Goal: Register for event/course

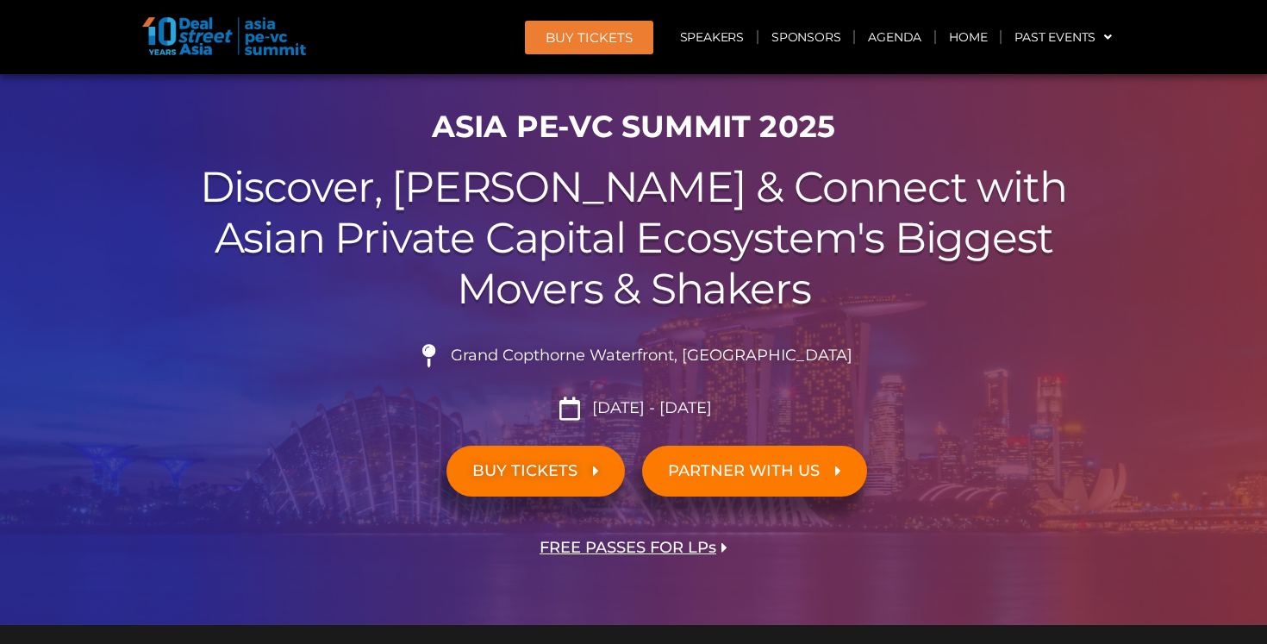
scroll to position [77, 0]
click at [575, 465] on span "BUY TICKETS" at bounding box center [524, 472] width 105 height 16
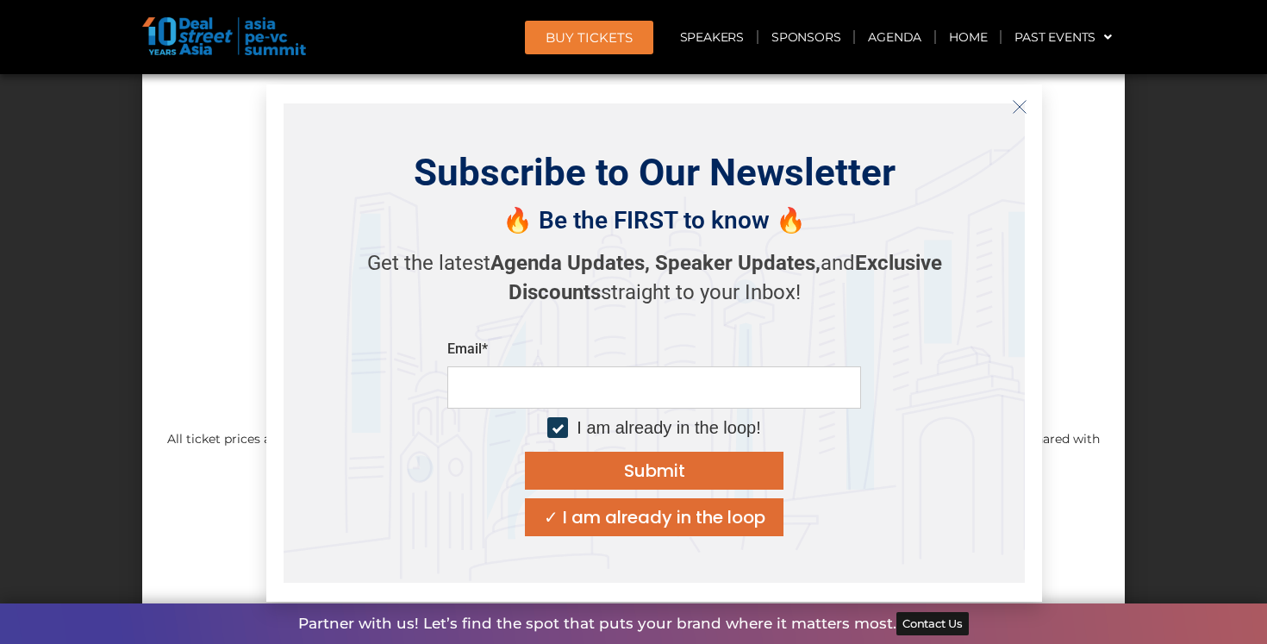
scroll to position [16526, 0]
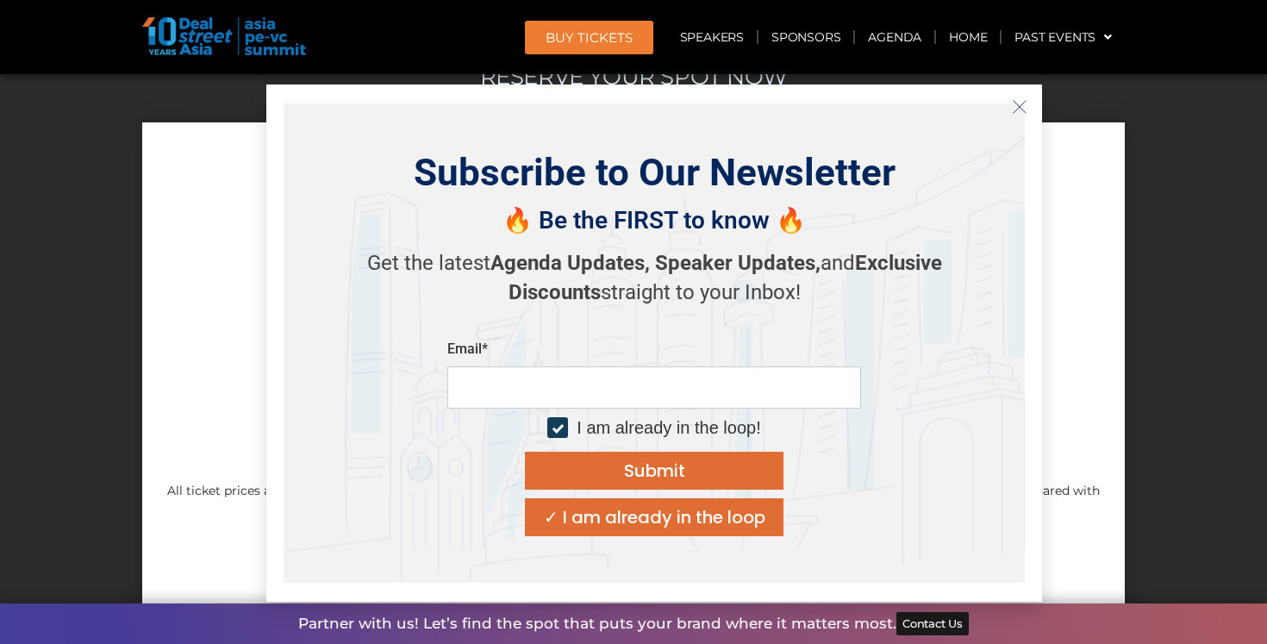
click at [623, 523] on div "✓ I am already in the loop" at bounding box center [655, 517] width 222 height 17
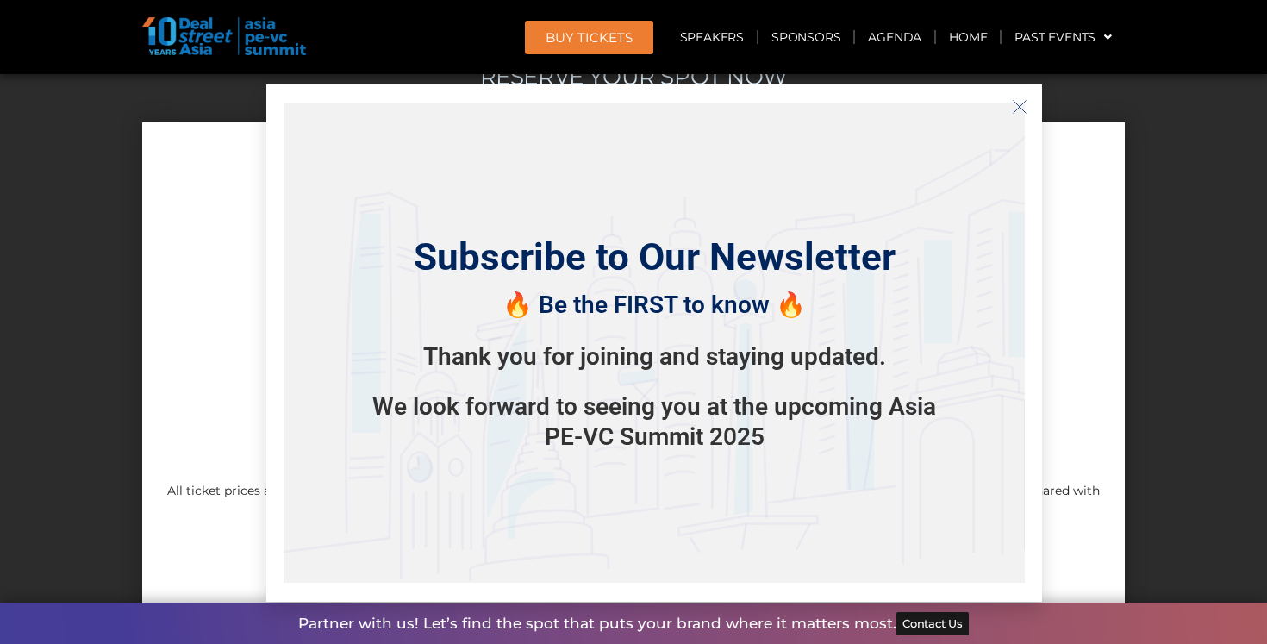
click at [1013, 110] on icon "Close" at bounding box center [1020, 107] width 16 height 16
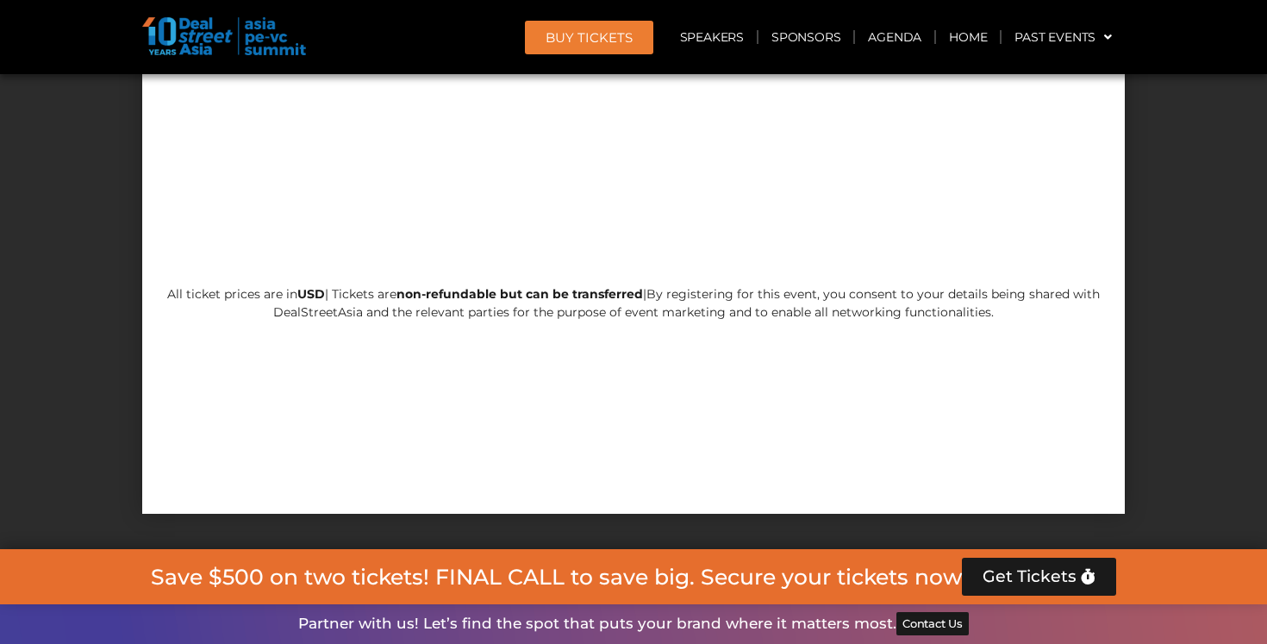
scroll to position [16714, 0]
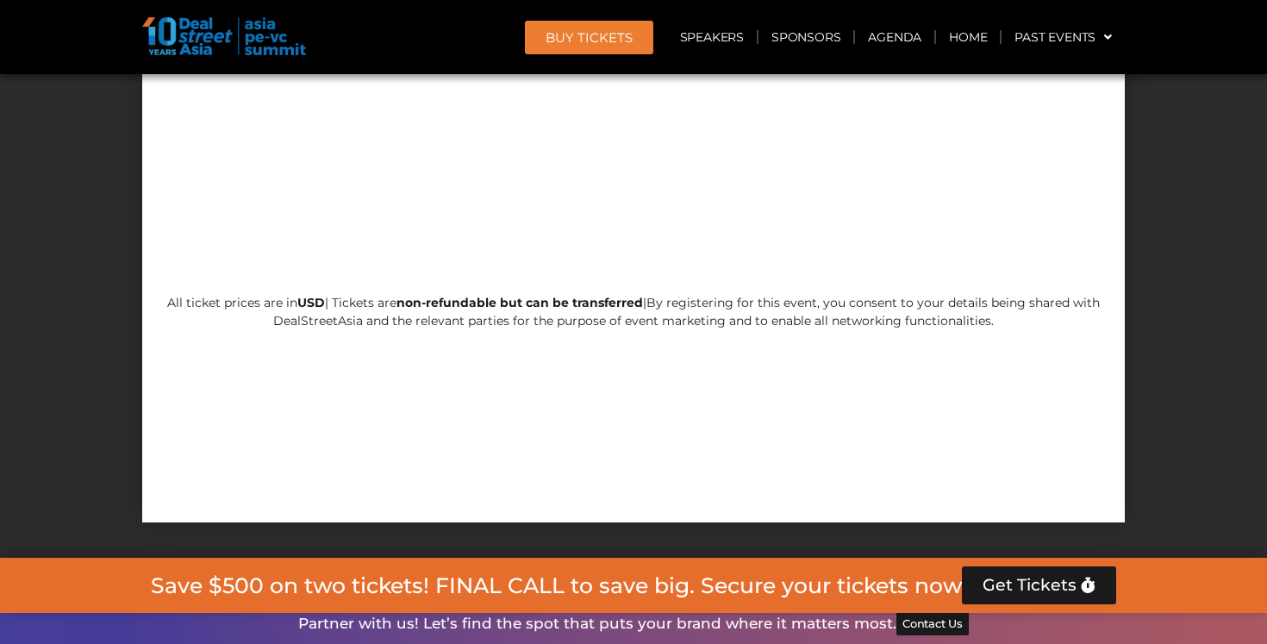
click at [999, 558] on div "Save $500 on two tickets! FINAL CALL to save big. Secure your tickets now Get T…" at bounding box center [633, 585] width 1267 height 55
click at [997, 577] on span "Get Tickets" at bounding box center [1030, 585] width 94 height 17
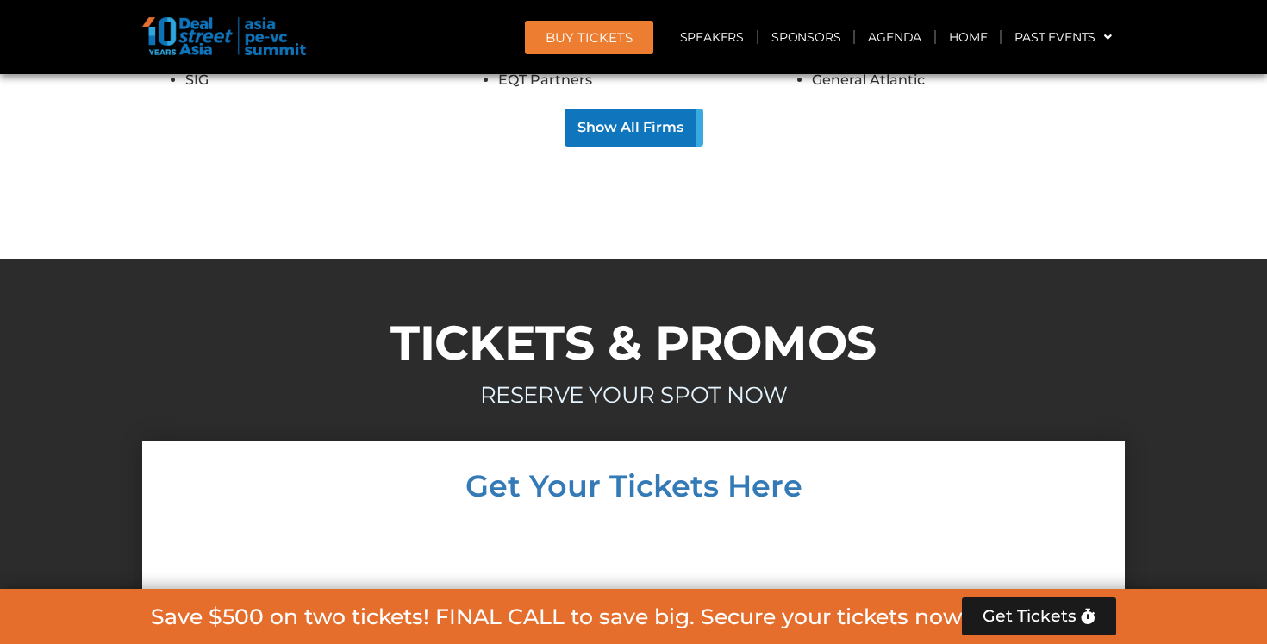
scroll to position [16153, 0]
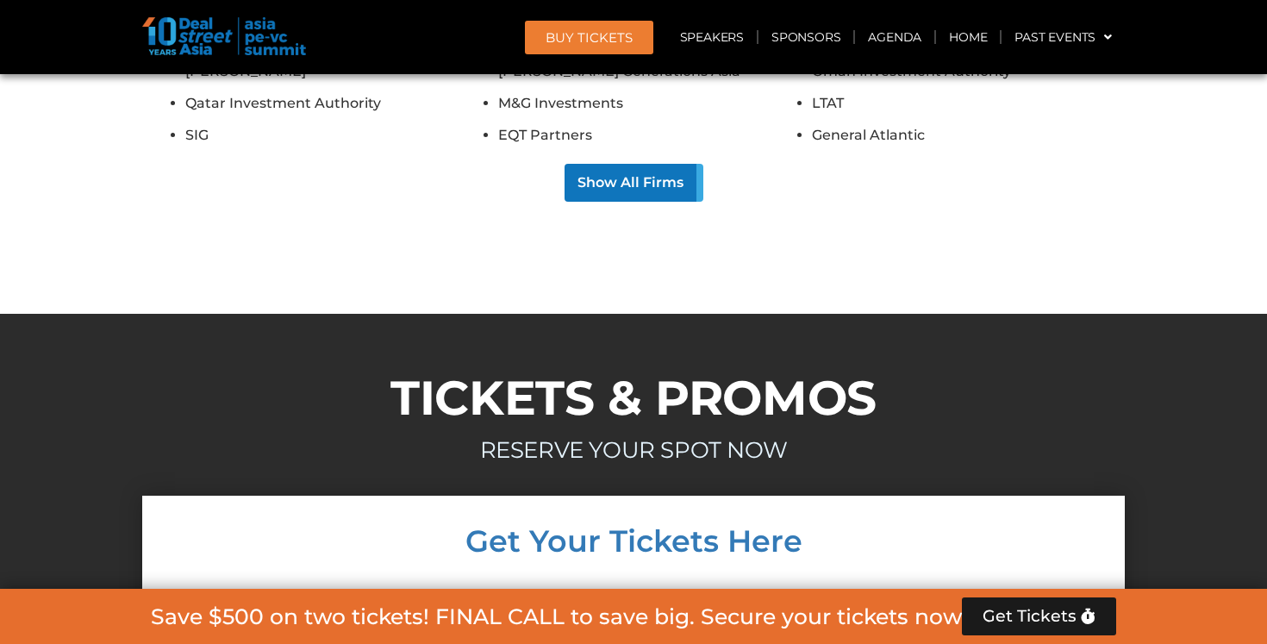
click at [603, 526] on h4 "Get Your Tickets Here" at bounding box center [634, 541] width 948 height 30
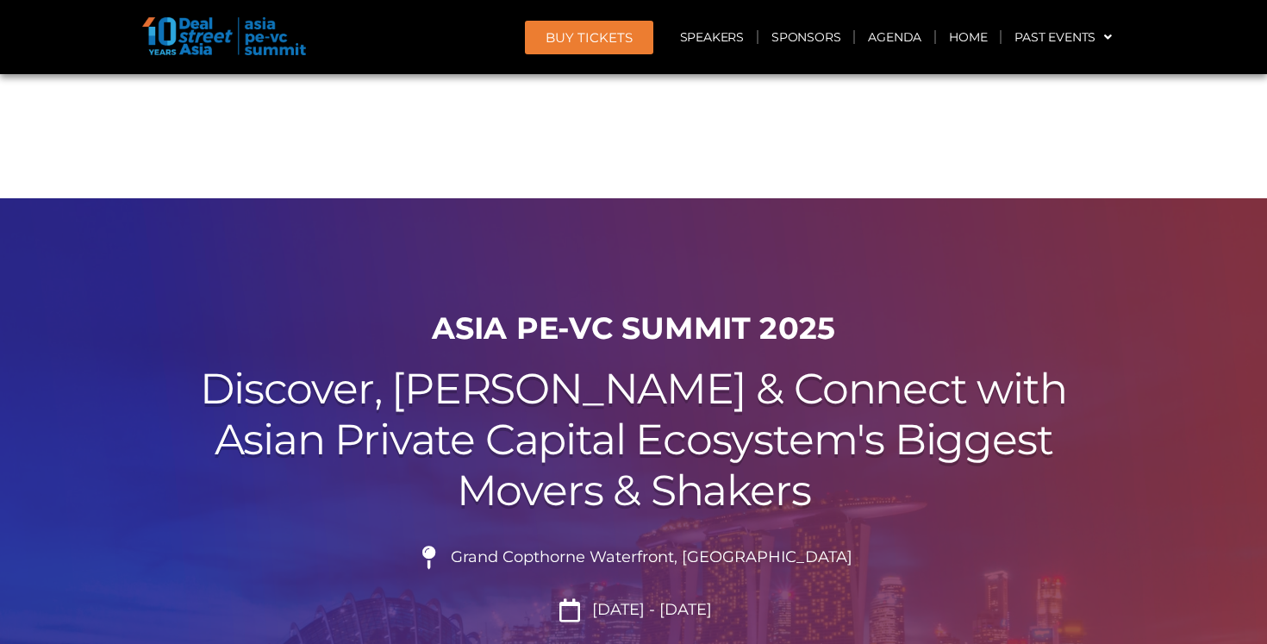
scroll to position [16277, 0]
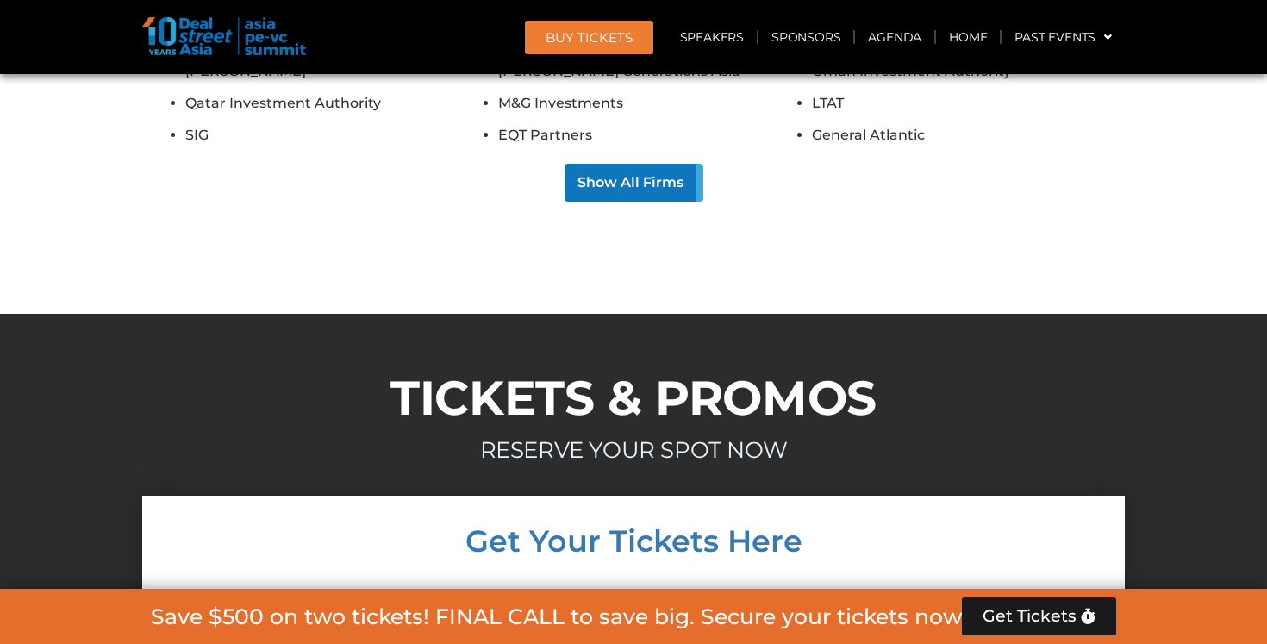
click at [585, 39] on span "BUY Tickets" at bounding box center [589, 37] width 87 height 13
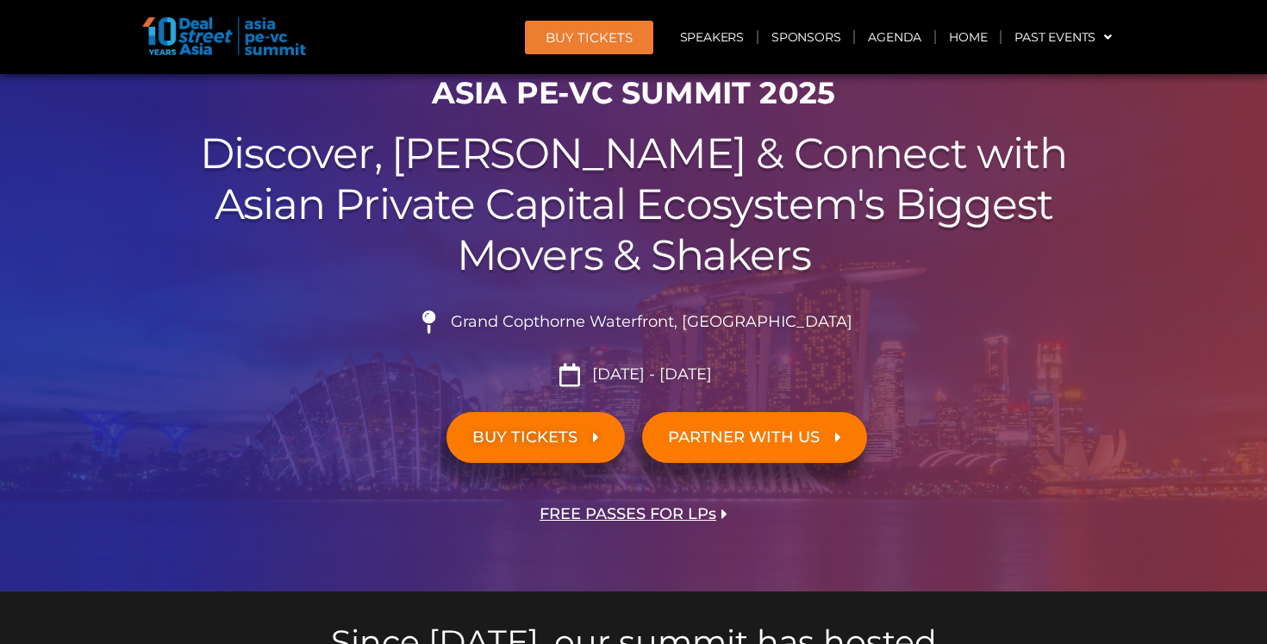
scroll to position [0, 0]
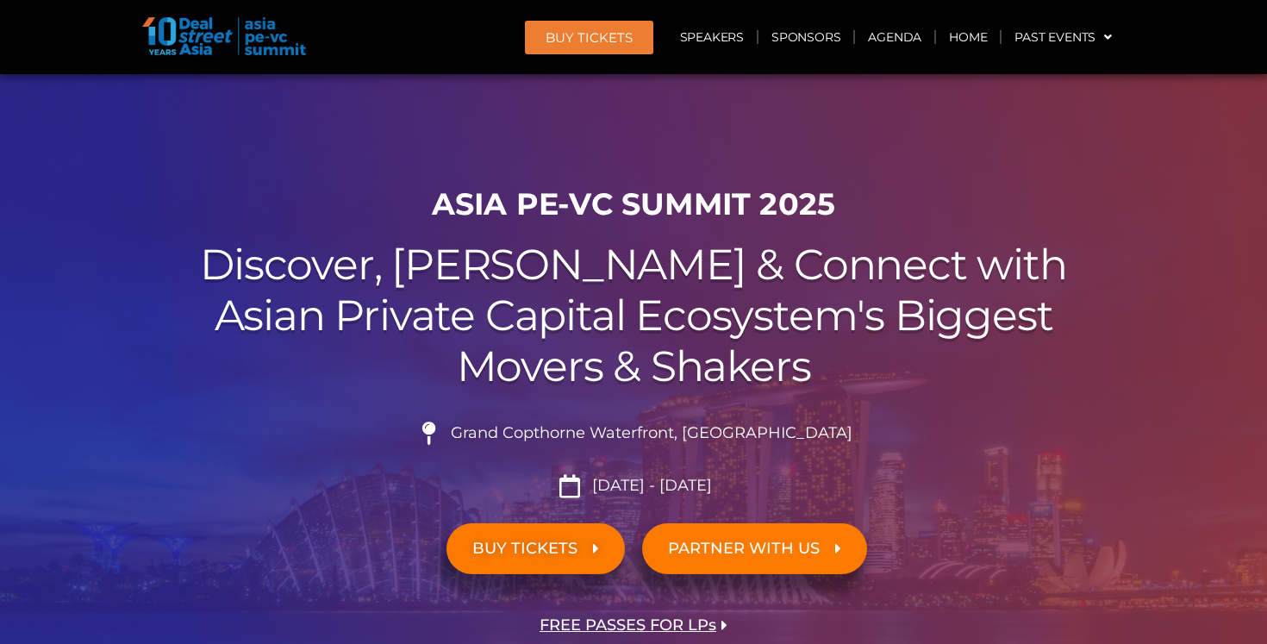
click at [724, 569] on link "PARTNER WITH US" at bounding box center [754, 548] width 225 height 51
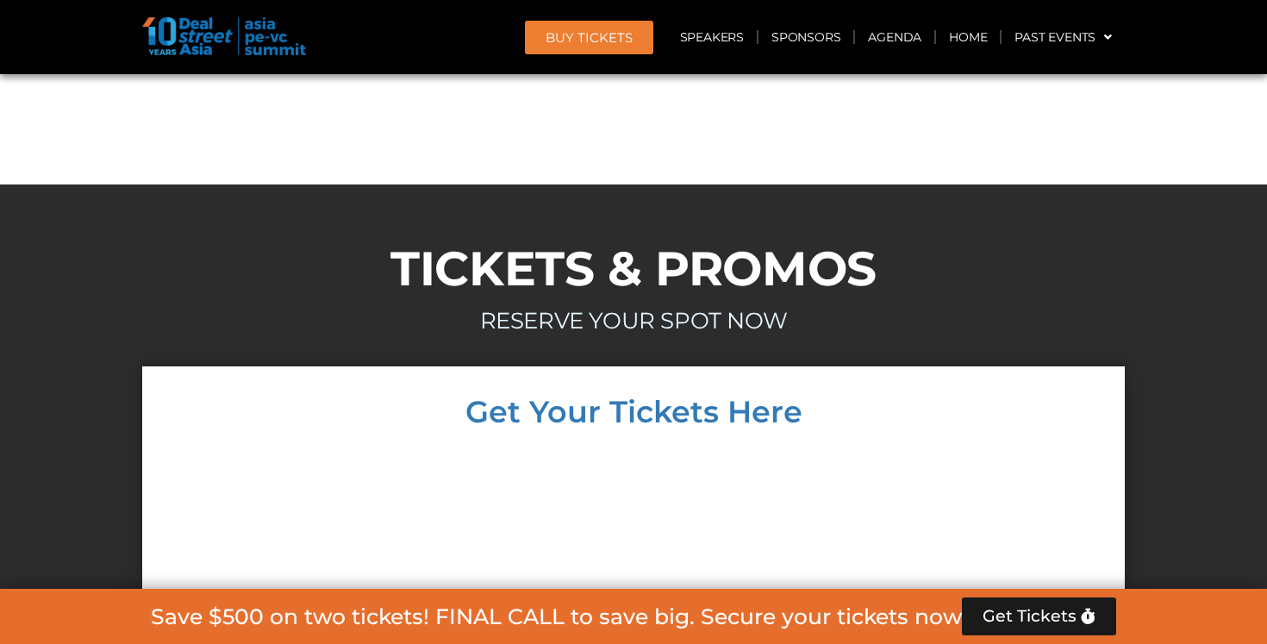
scroll to position [16996, 0]
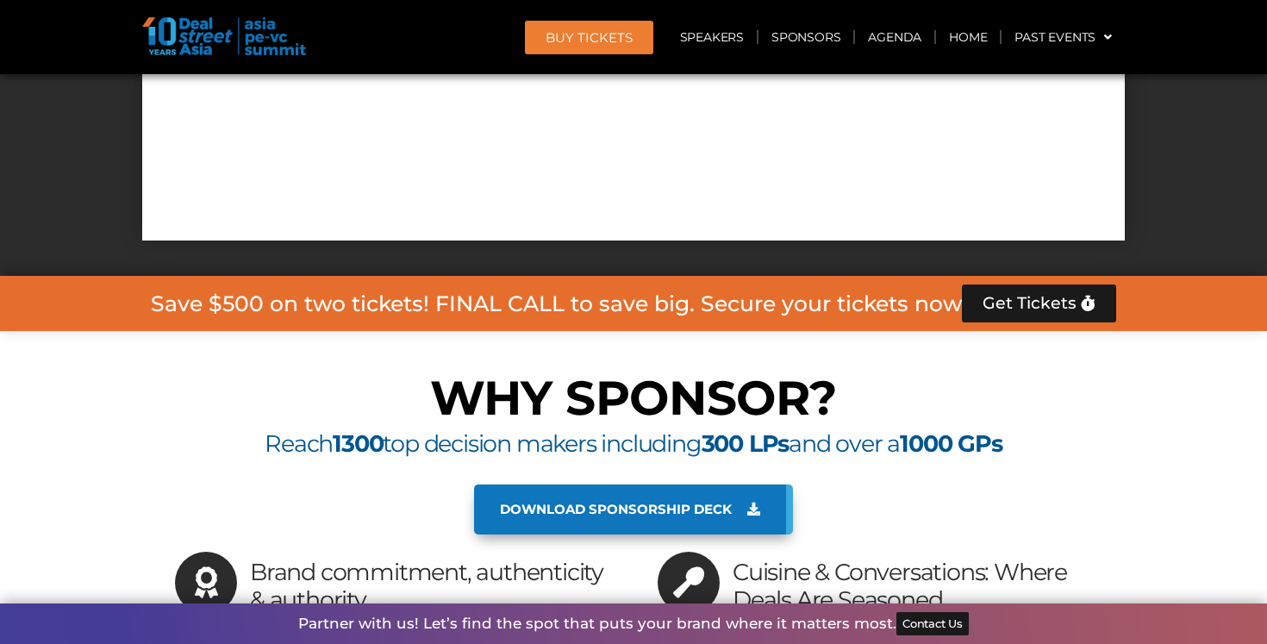
click at [579, 485] on link "Download sponsorship deck" at bounding box center [633, 510] width 319 height 50
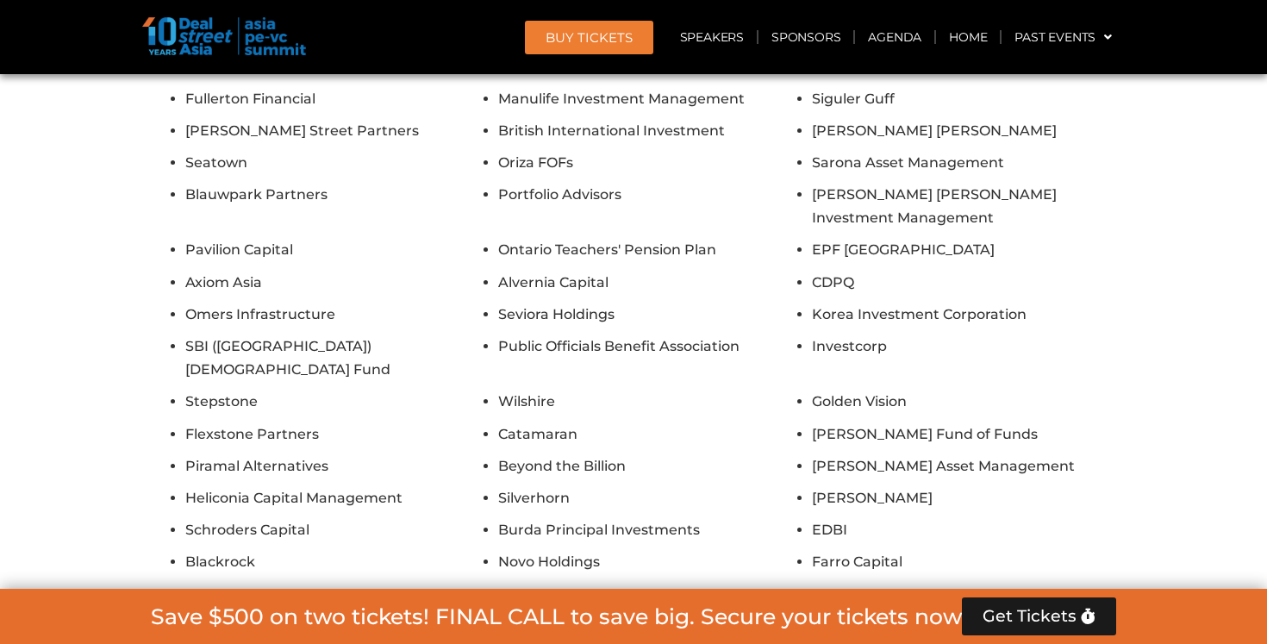
click at [604, 48] on link "BUY Tickets" at bounding box center [589, 38] width 128 height 34
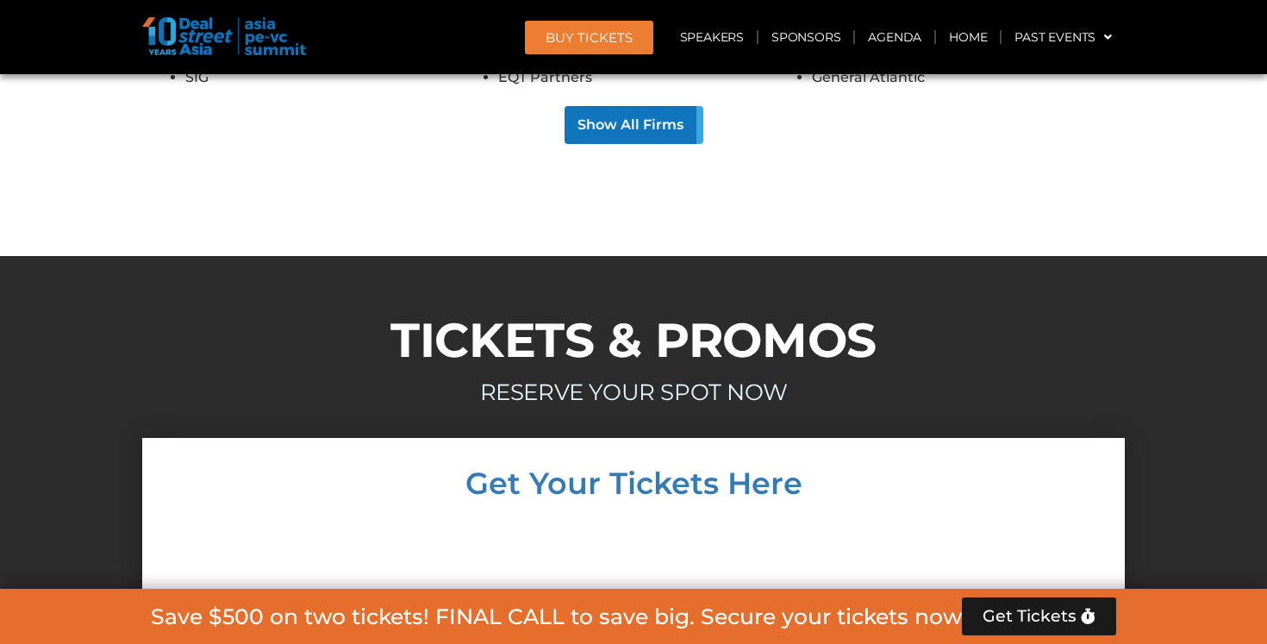
scroll to position [16232, 0]
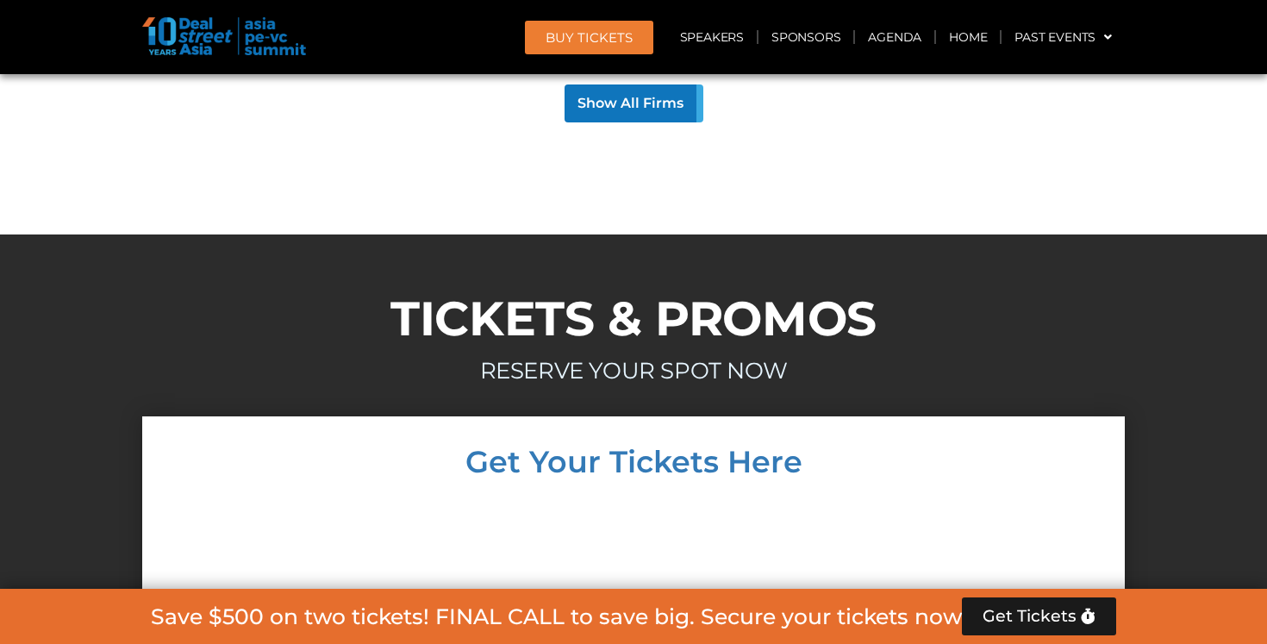
click at [267, 56] on div at bounding box center [289, 37] width 295 height 40
click at [246, 41] on img at bounding box center [224, 36] width 164 height 38
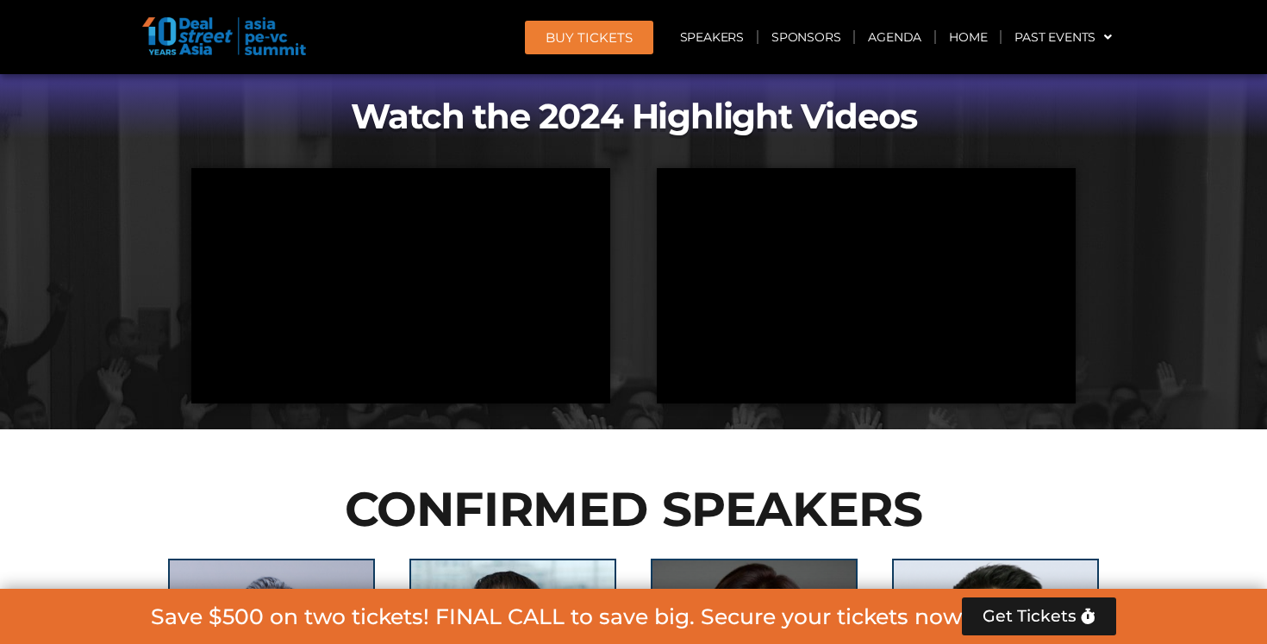
scroll to position [0, 0]
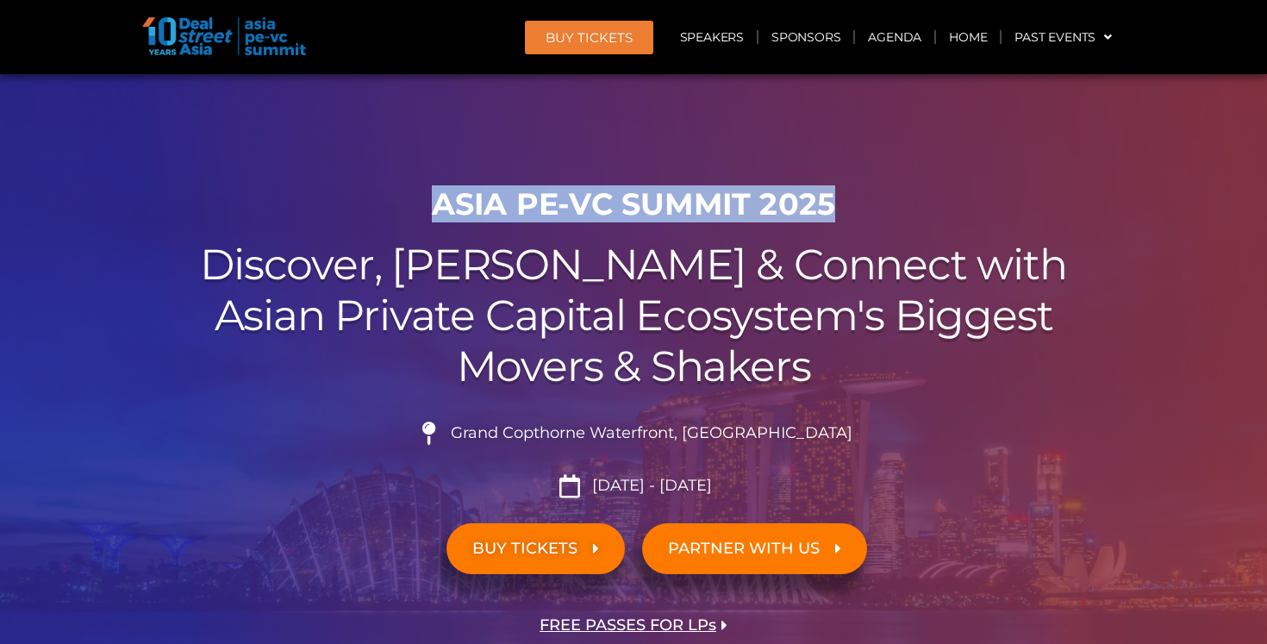
drag, startPoint x: 438, startPoint y: 192, endPoint x: 829, endPoint y: 200, distance: 390.7
click at [829, 200] on h1 "ASIA PE-VC Summit 2025" at bounding box center [634, 204] width 966 height 36
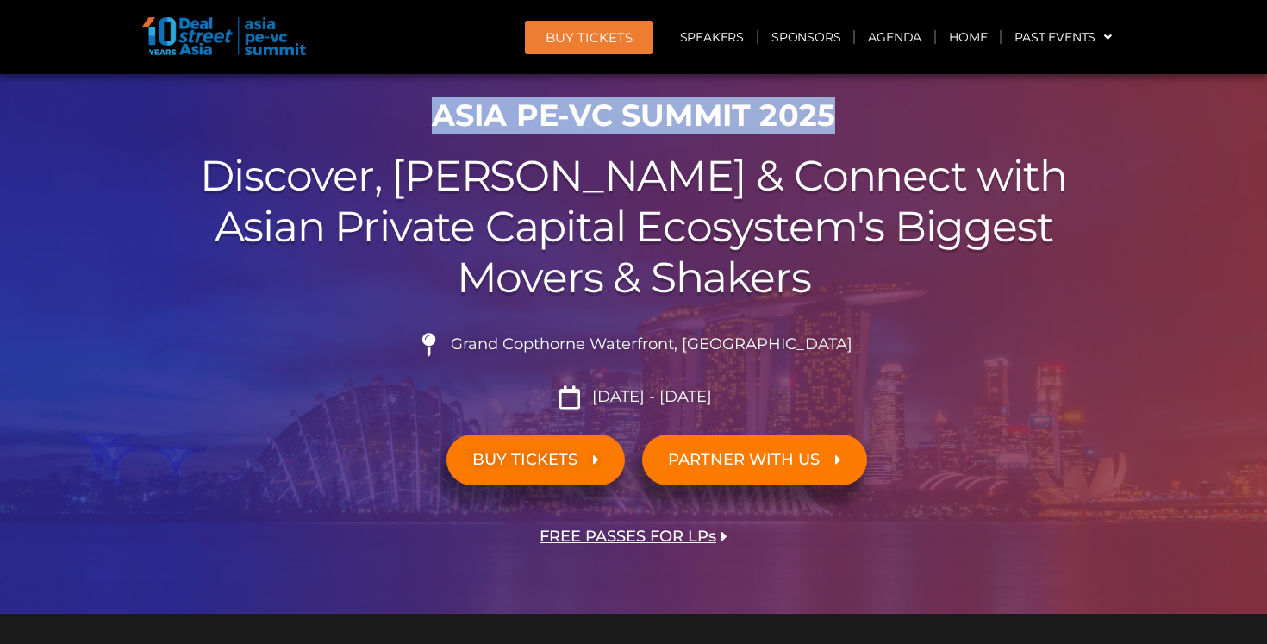
scroll to position [267, 0]
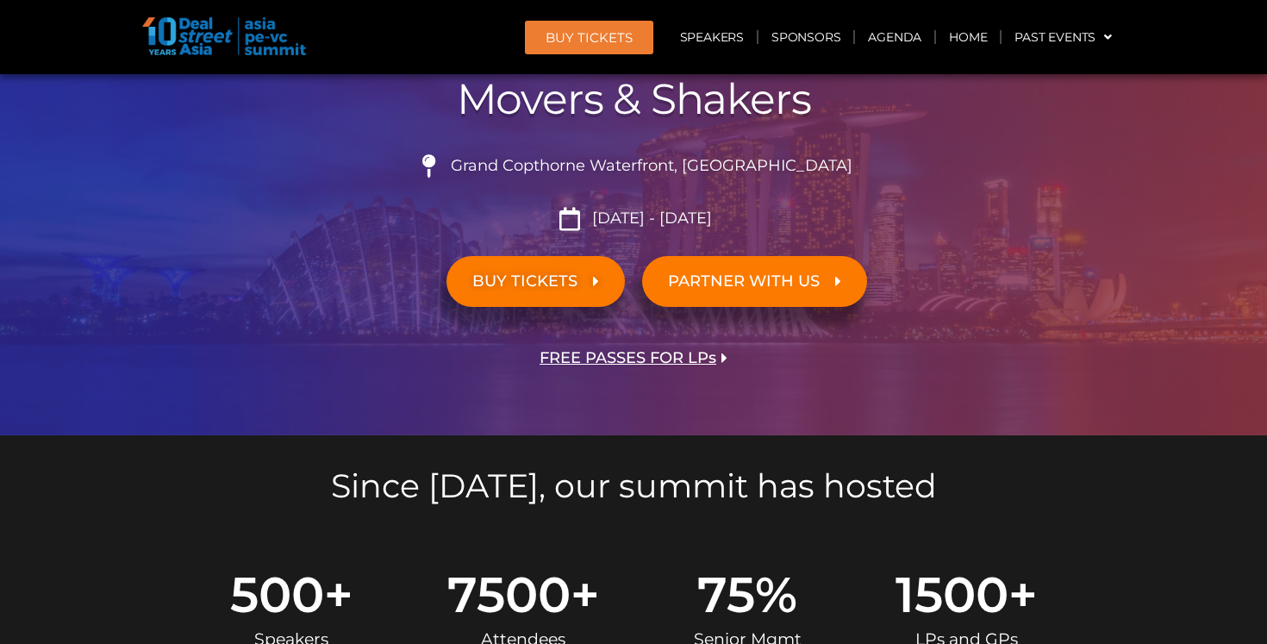
click at [582, 360] on span "FREE PASSES FOR LPs" at bounding box center [628, 358] width 177 height 16
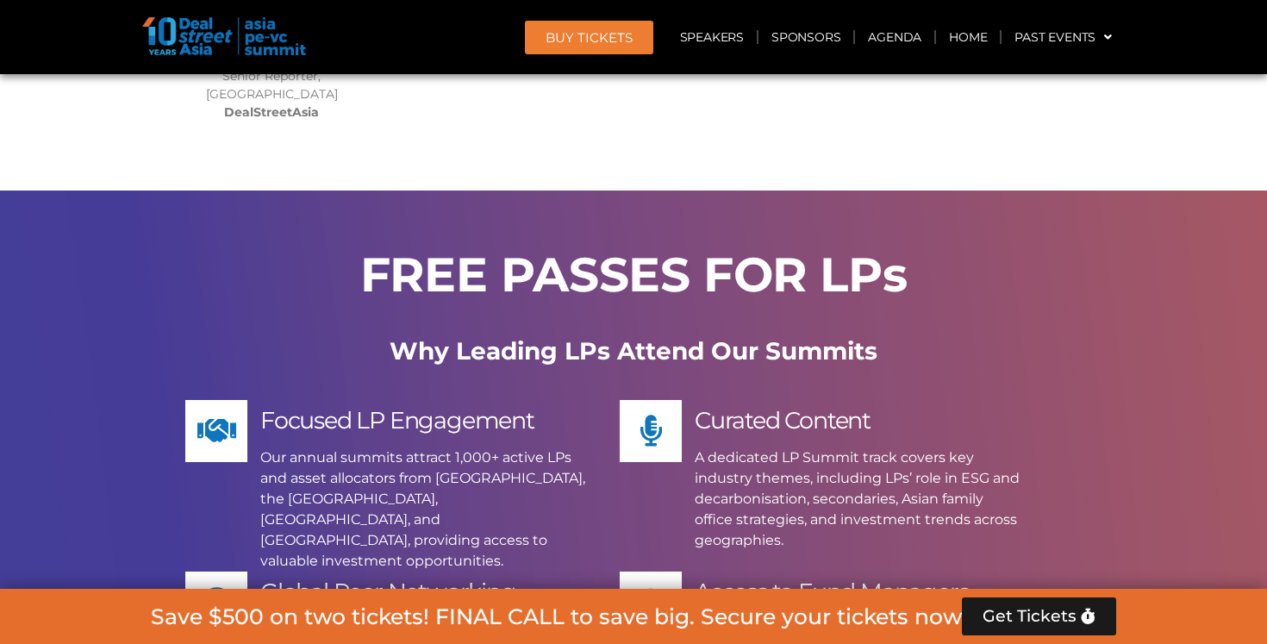
scroll to position [14273, 0]
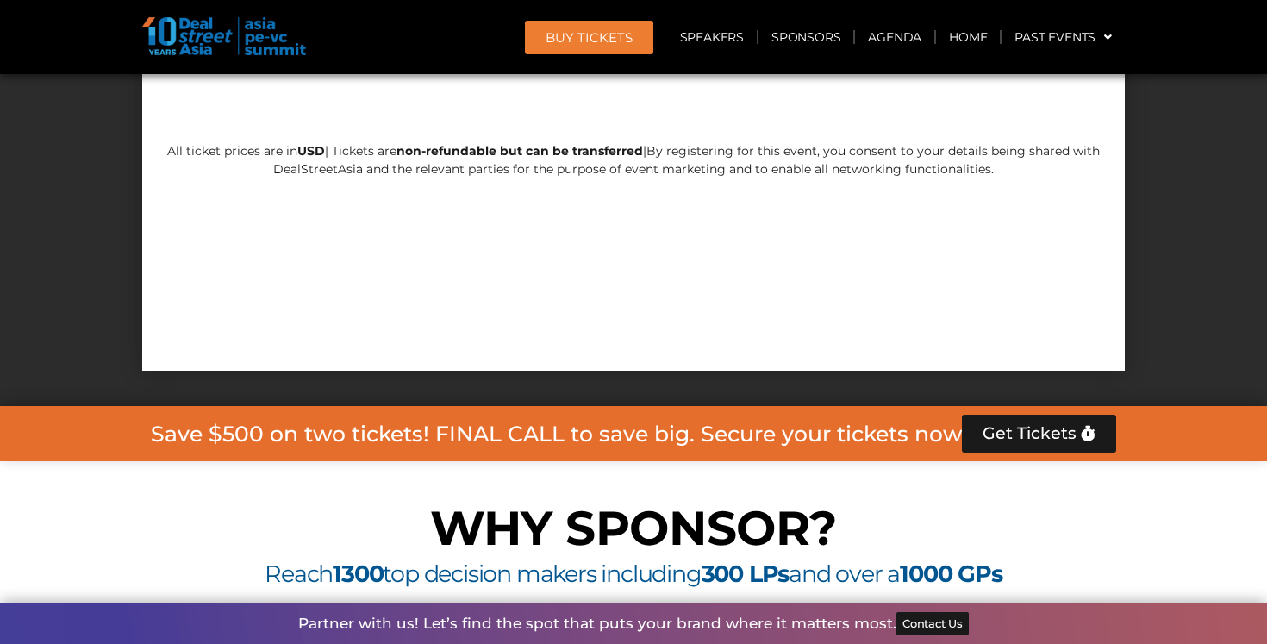
scroll to position [16862, 0]
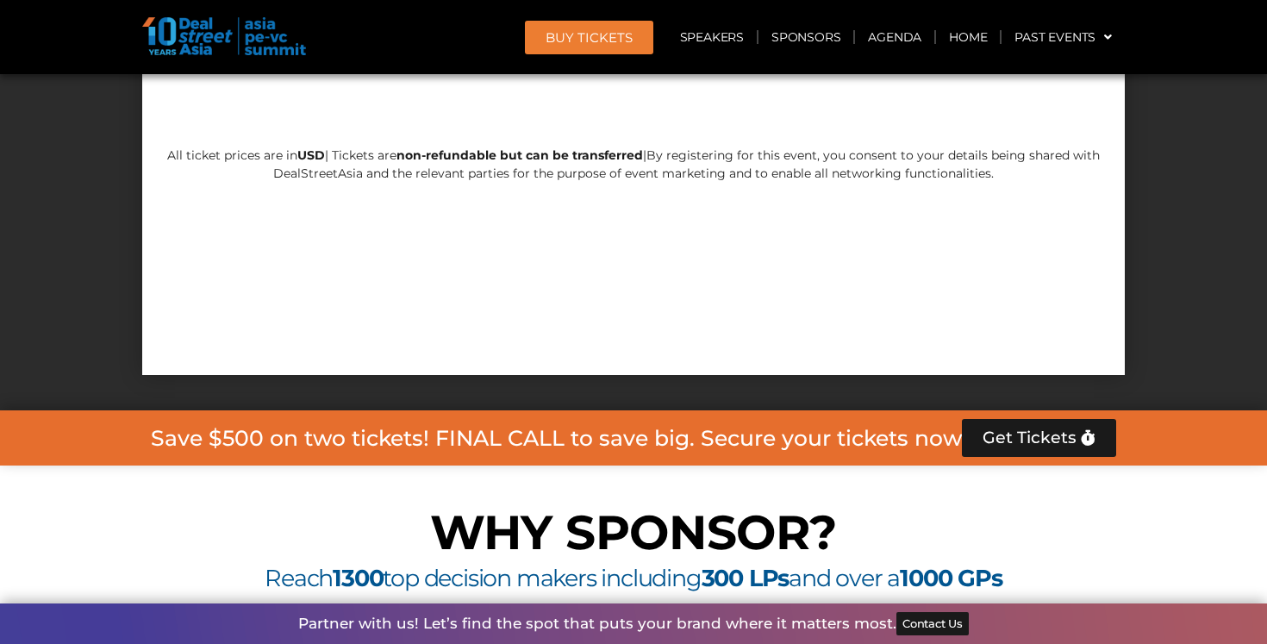
click at [992, 429] on span "Get Tickets" at bounding box center [1030, 437] width 94 height 17
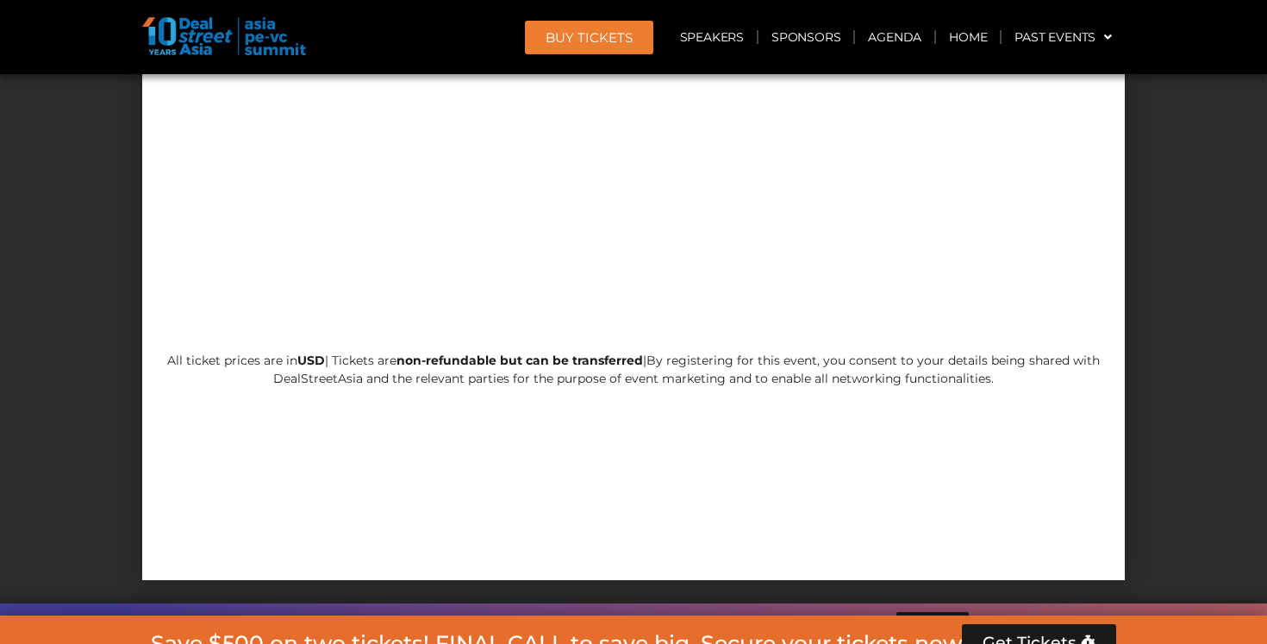
scroll to position [16658, 0]
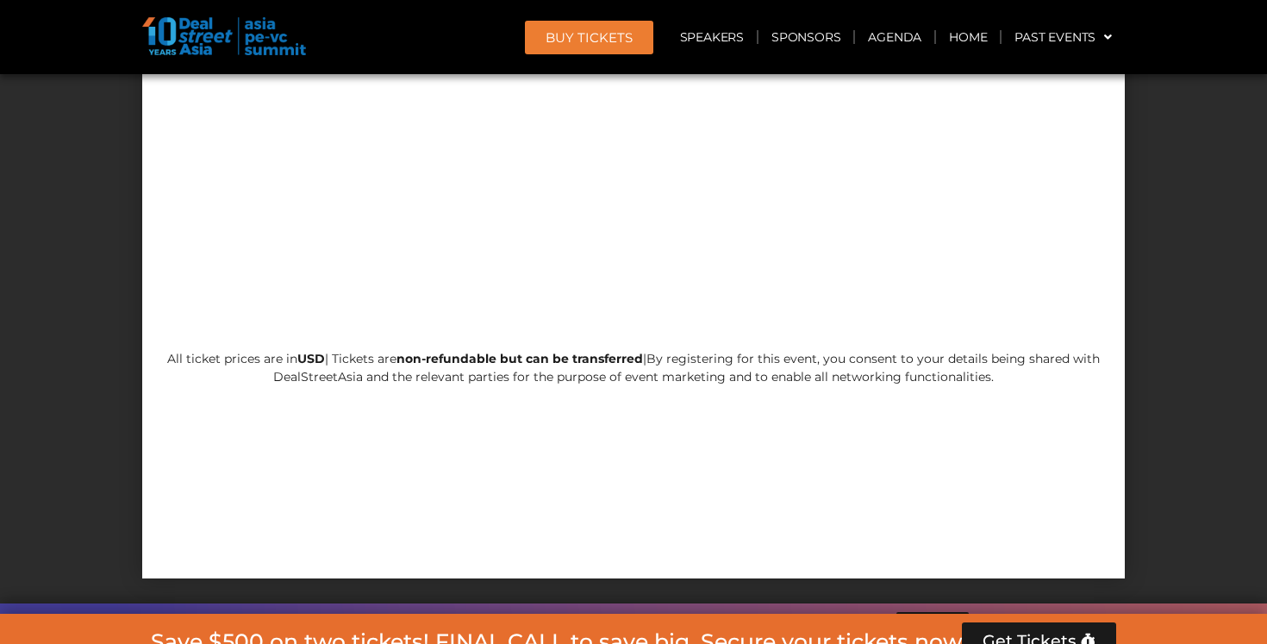
click at [1011, 633] on span "Get Tickets" at bounding box center [1030, 641] width 94 height 17
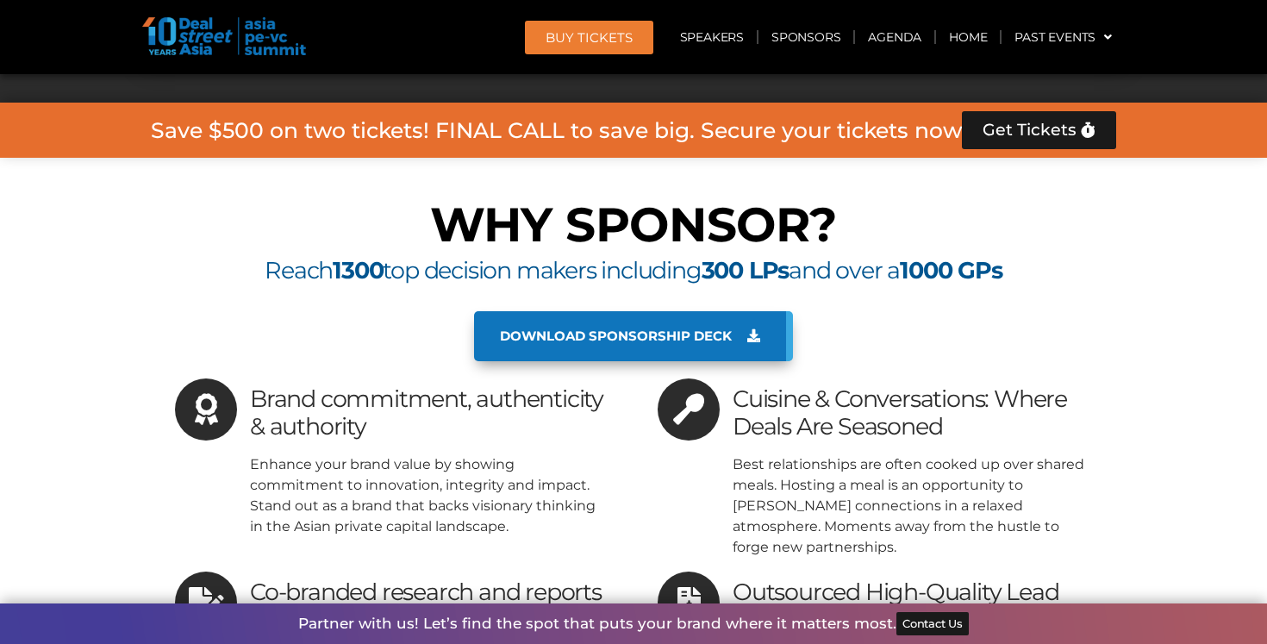
scroll to position [17175, 0]
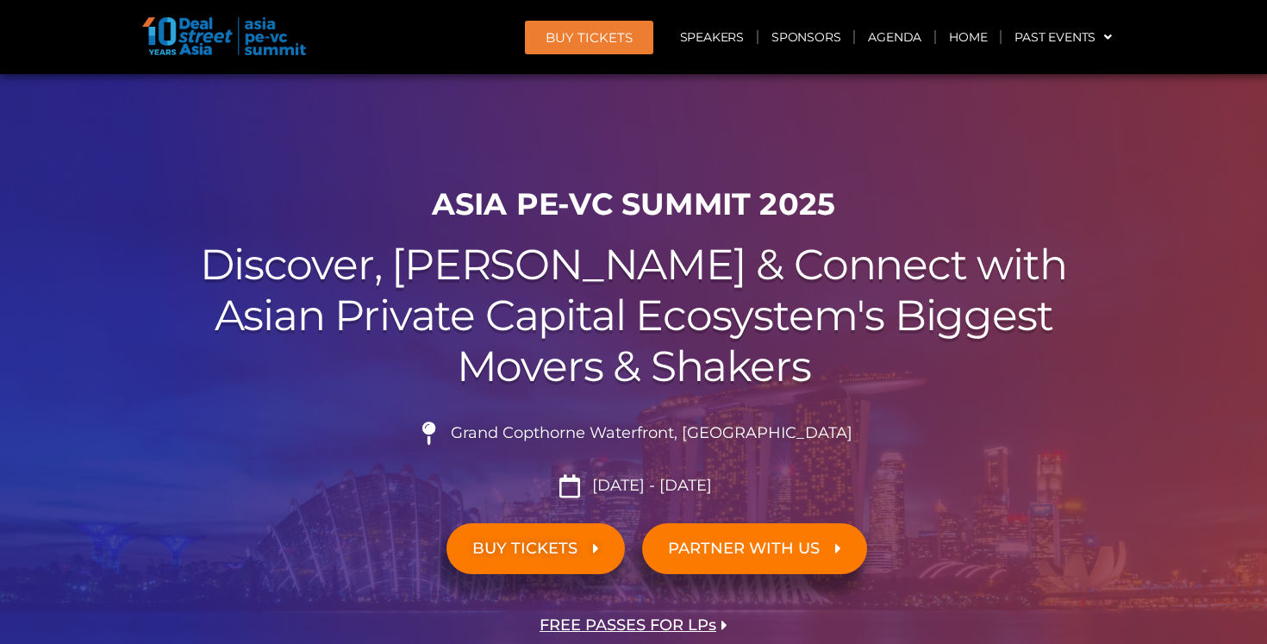
click at [589, 54] on div "BUY Tickets Speakers Sponsors Agenda Home Past Events JKT 2025 SG 2024 JKT 2024…" at bounding box center [781, 37] width 688 height 40
click at [585, 33] on span "BUY Tickets" at bounding box center [589, 37] width 87 height 13
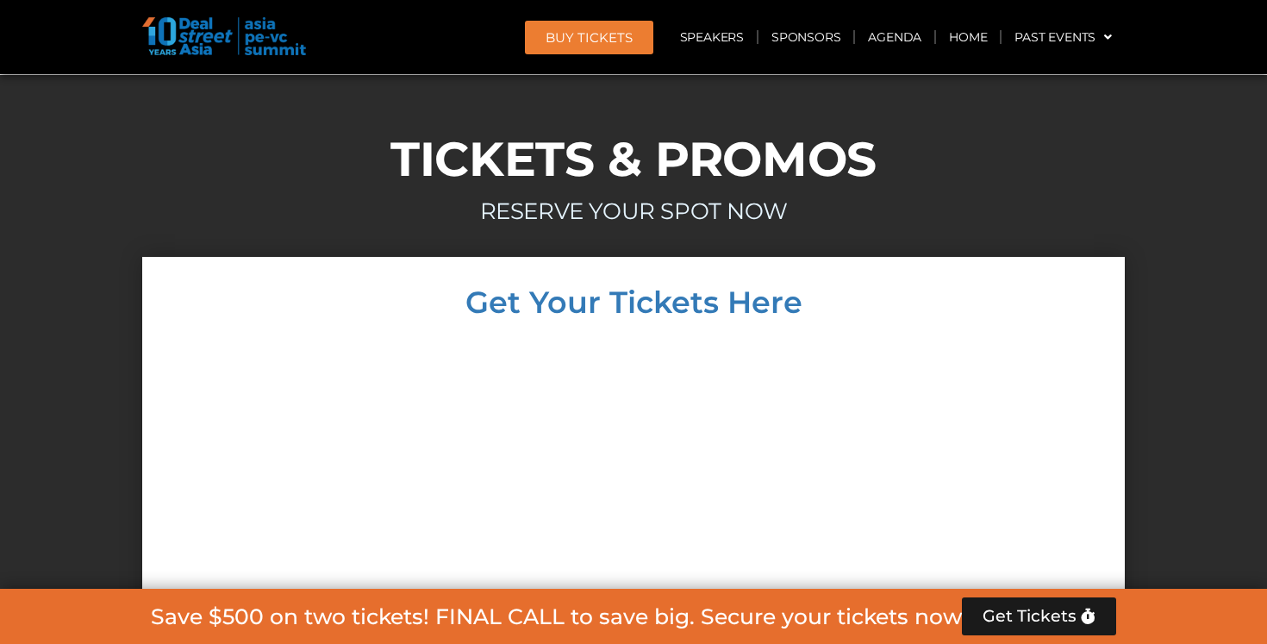
scroll to position [16392, 0]
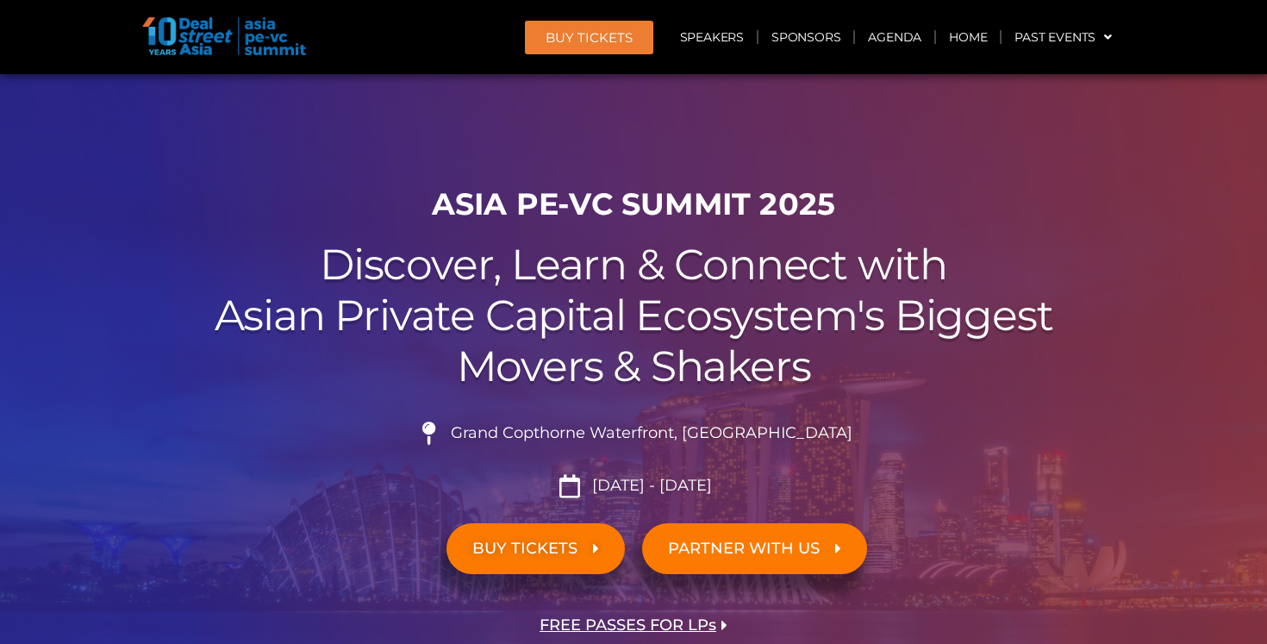
click at [607, 31] on span "BUY Tickets" at bounding box center [589, 37] width 87 height 13
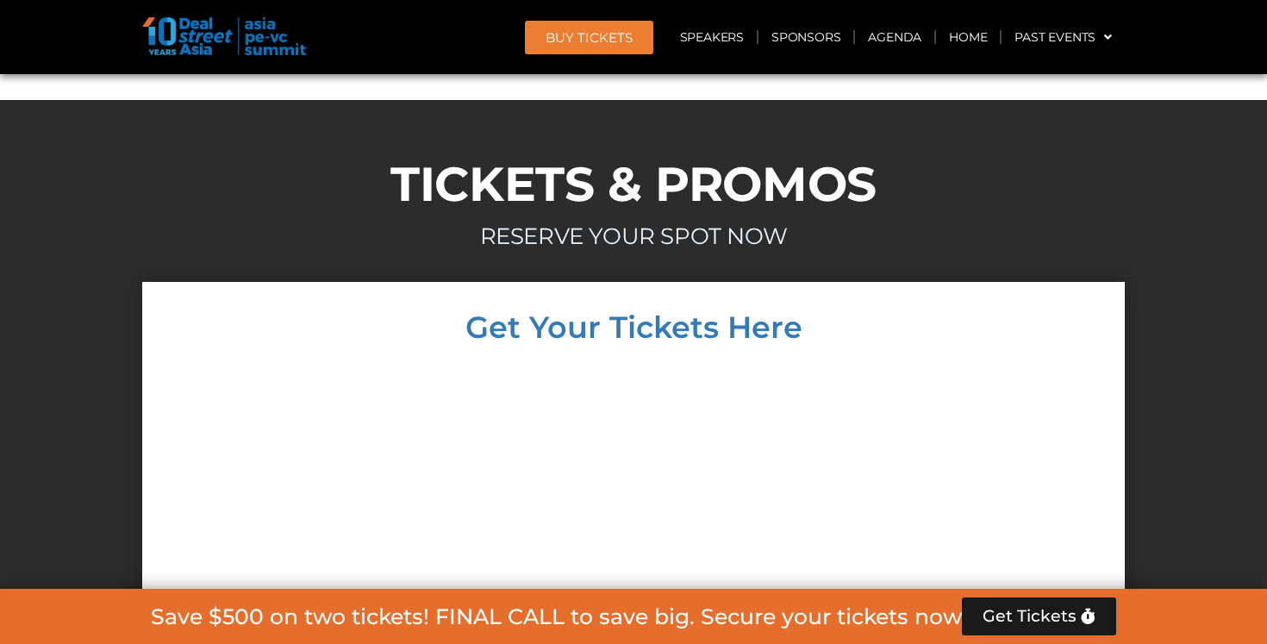
scroll to position [16319, 0]
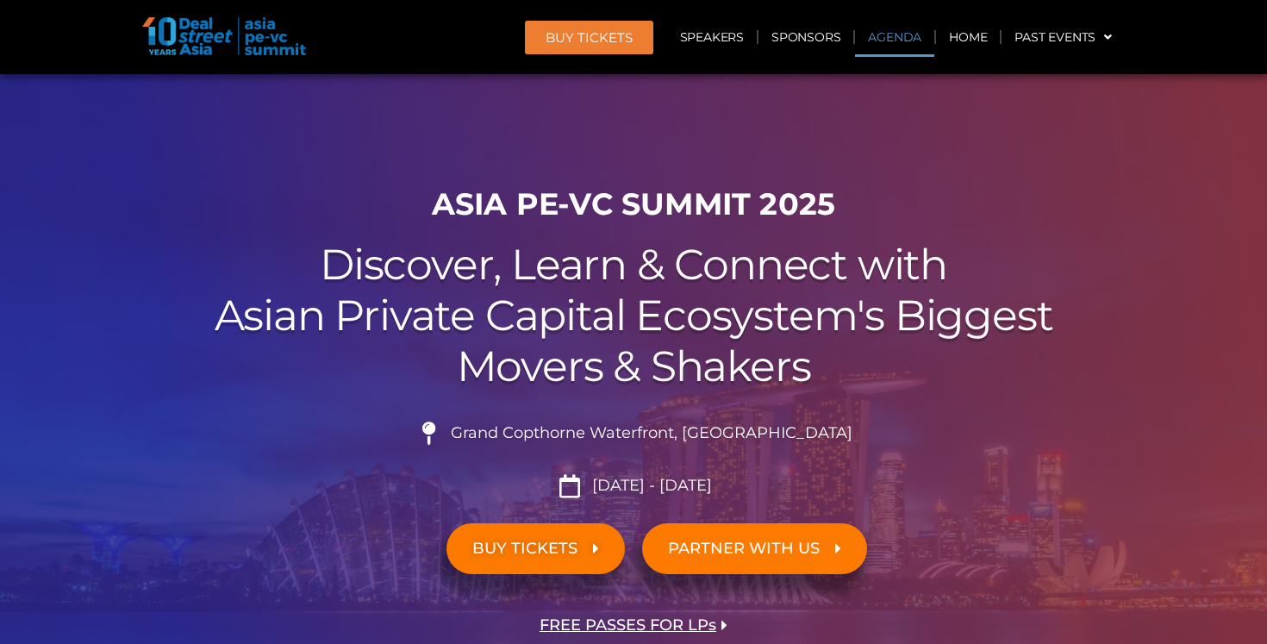
click at [907, 40] on link "Agenda" at bounding box center [894, 37] width 79 height 40
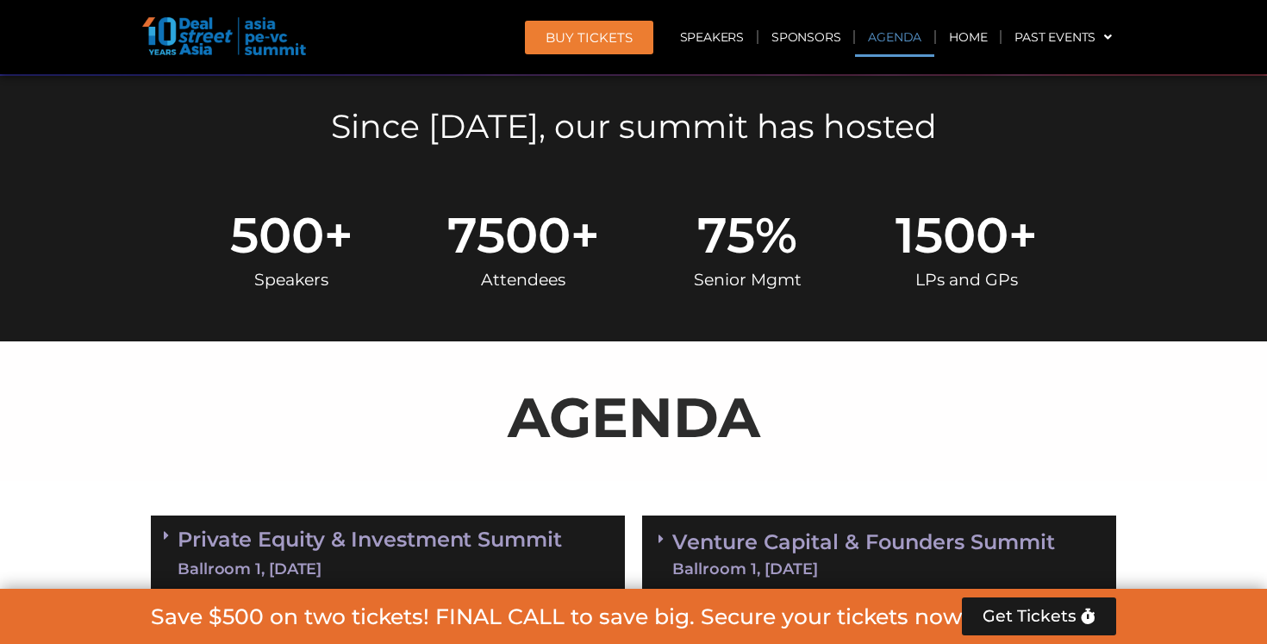
scroll to position [901, 0]
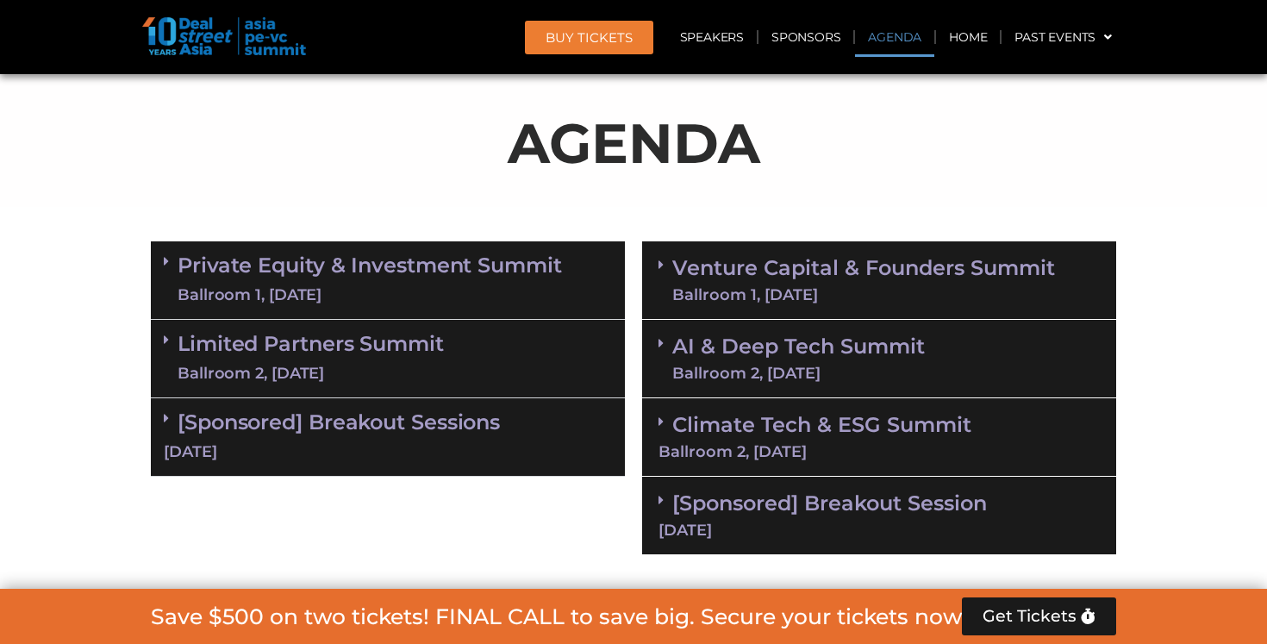
click at [366, 274] on link "Private Equity & Investment Summit Ballroom 1, 10 Sept" at bounding box center [370, 280] width 385 height 52
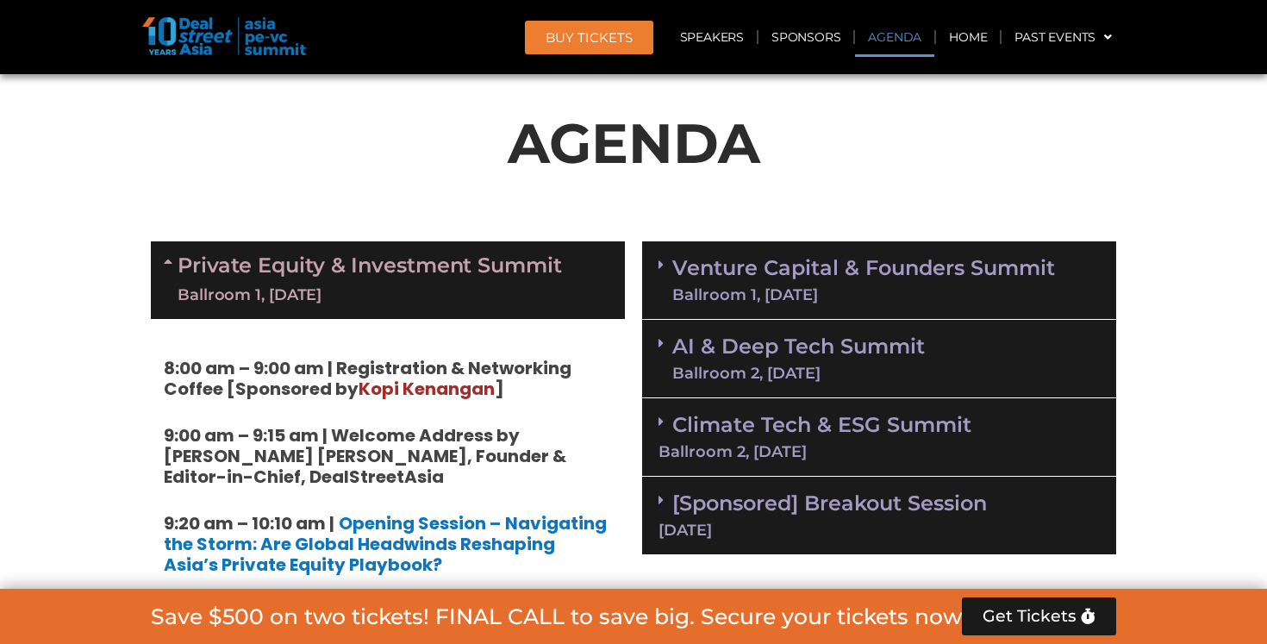
click at [768, 288] on div "Ballroom 1, 11 Sept" at bounding box center [864, 295] width 383 height 16
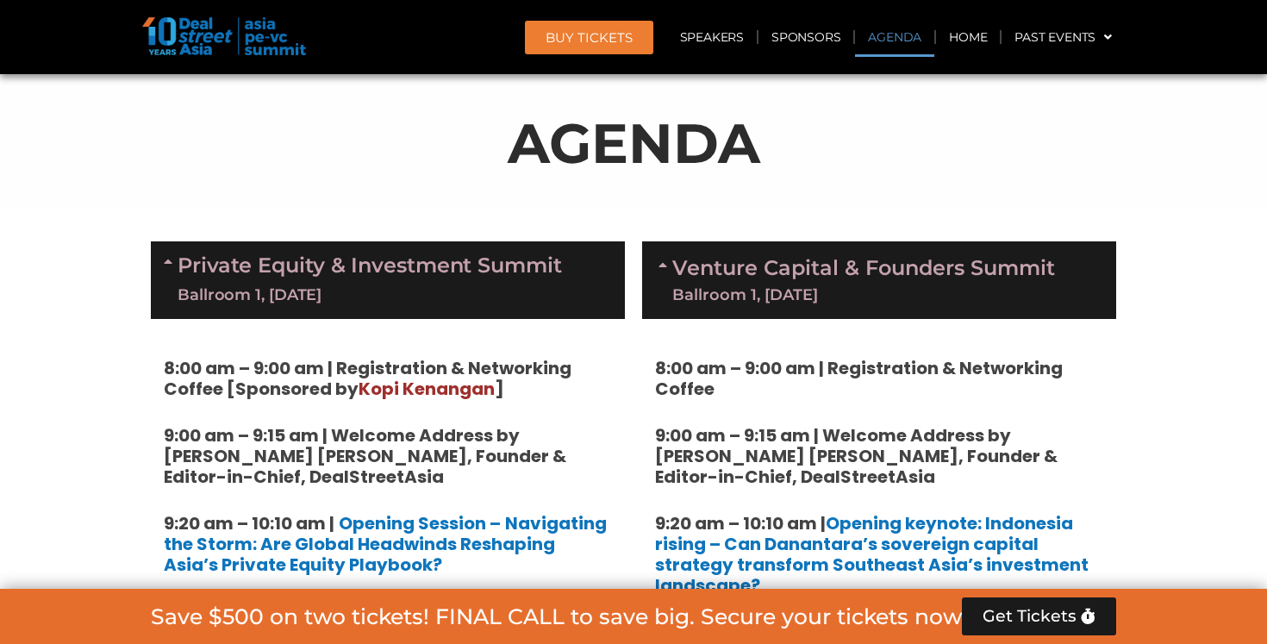
click at [768, 288] on div "Ballroom 1, 11 Sept" at bounding box center [864, 295] width 383 height 16
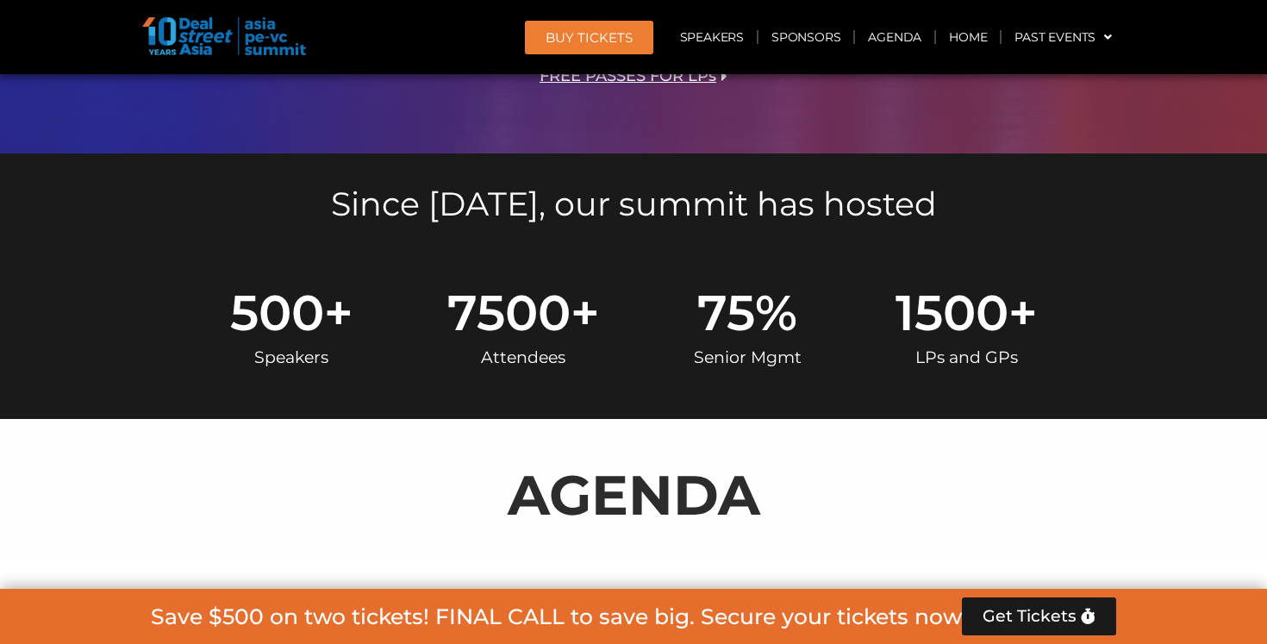
click at [606, 36] on span "BUY Tickets" at bounding box center [589, 37] width 87 height 13
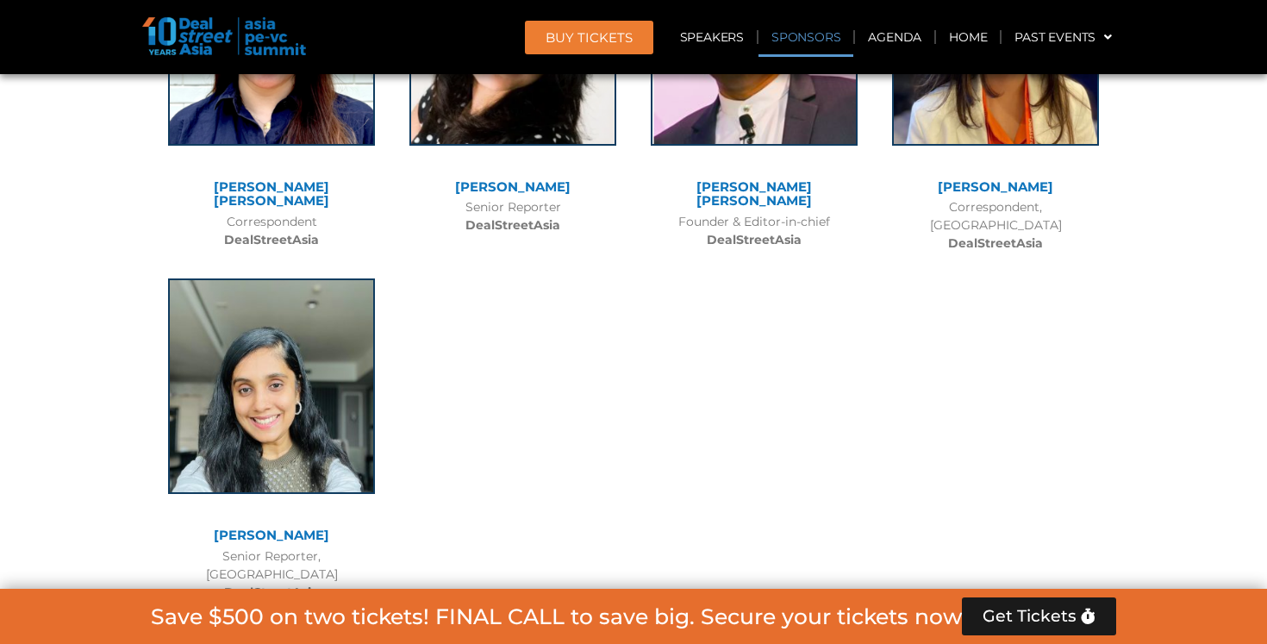
click at [606, 36] on span "BUY Tickets" at bounding box center [589, 37] width 87 height 13
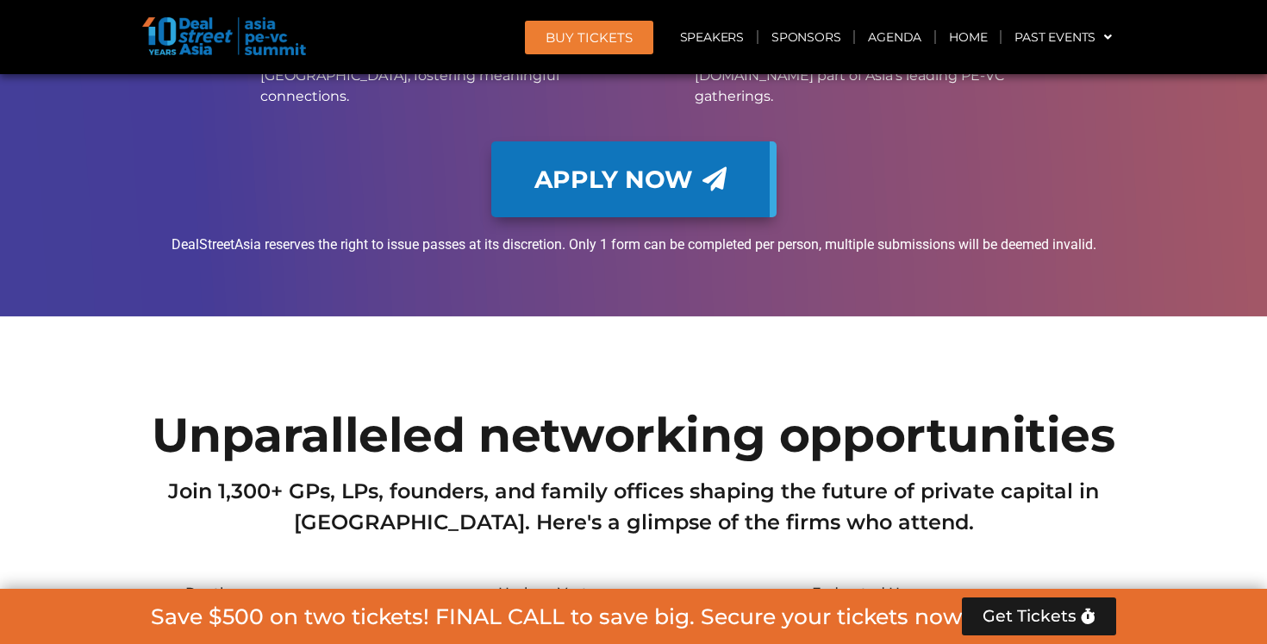
scroll to position [17382, 0]
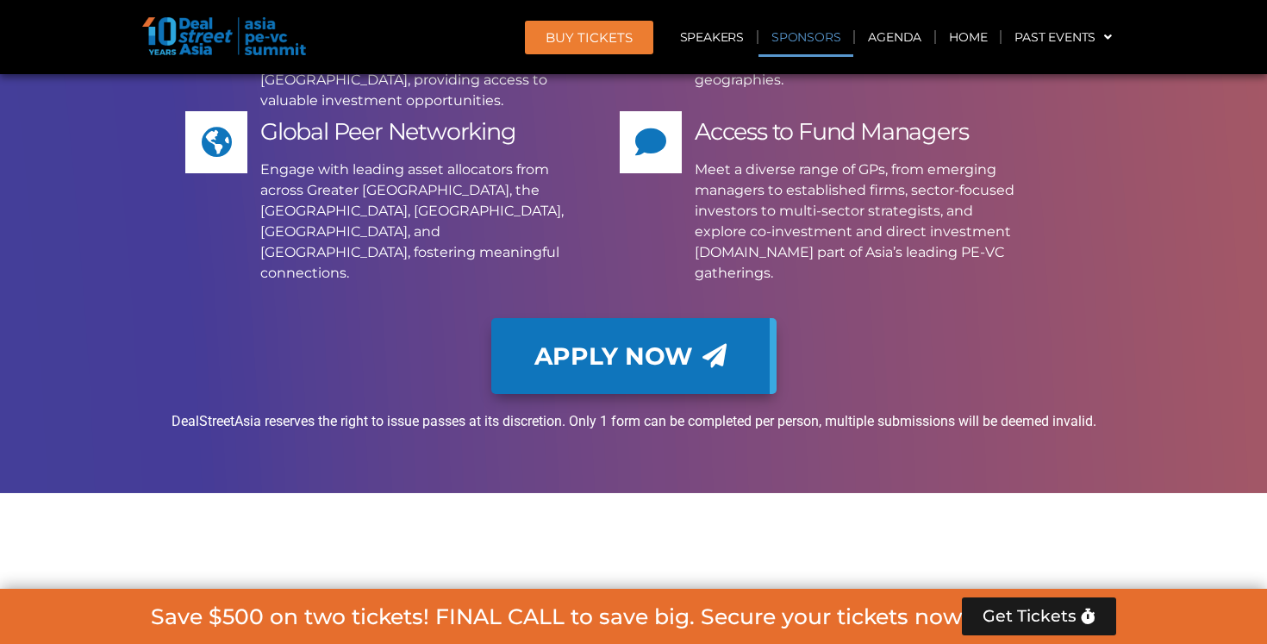
click at [776, 39] on link "Sponsors" at bounding box center [806, 37] width 95 height 40
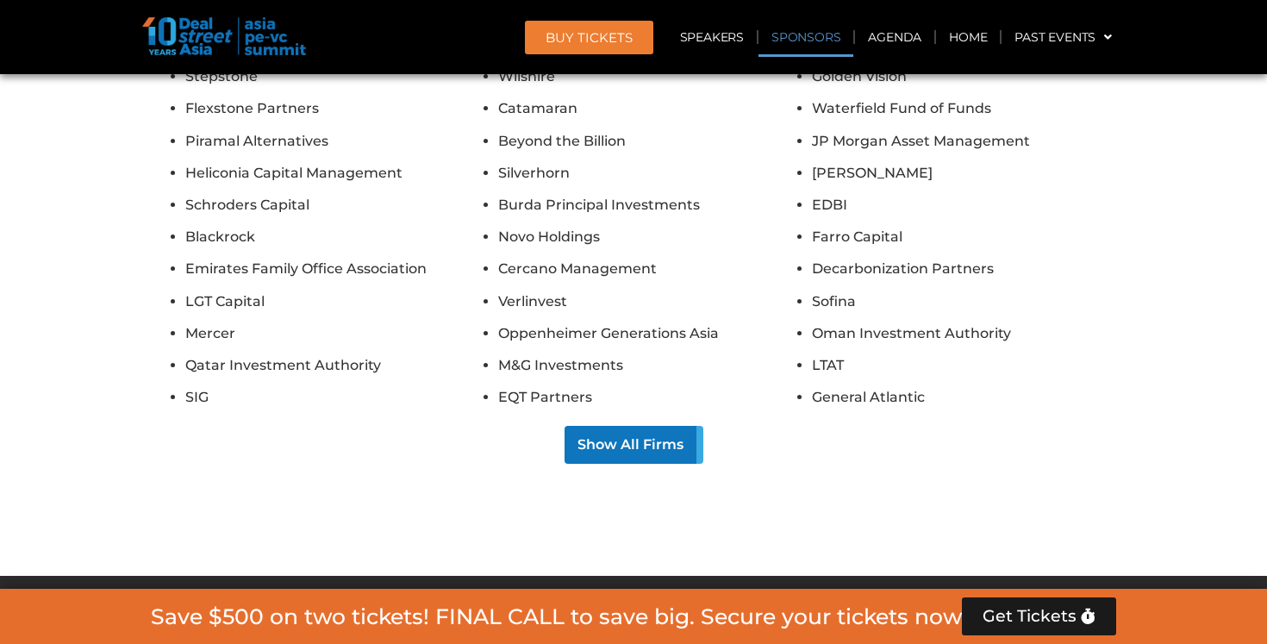
scroll to position [18342, 0]
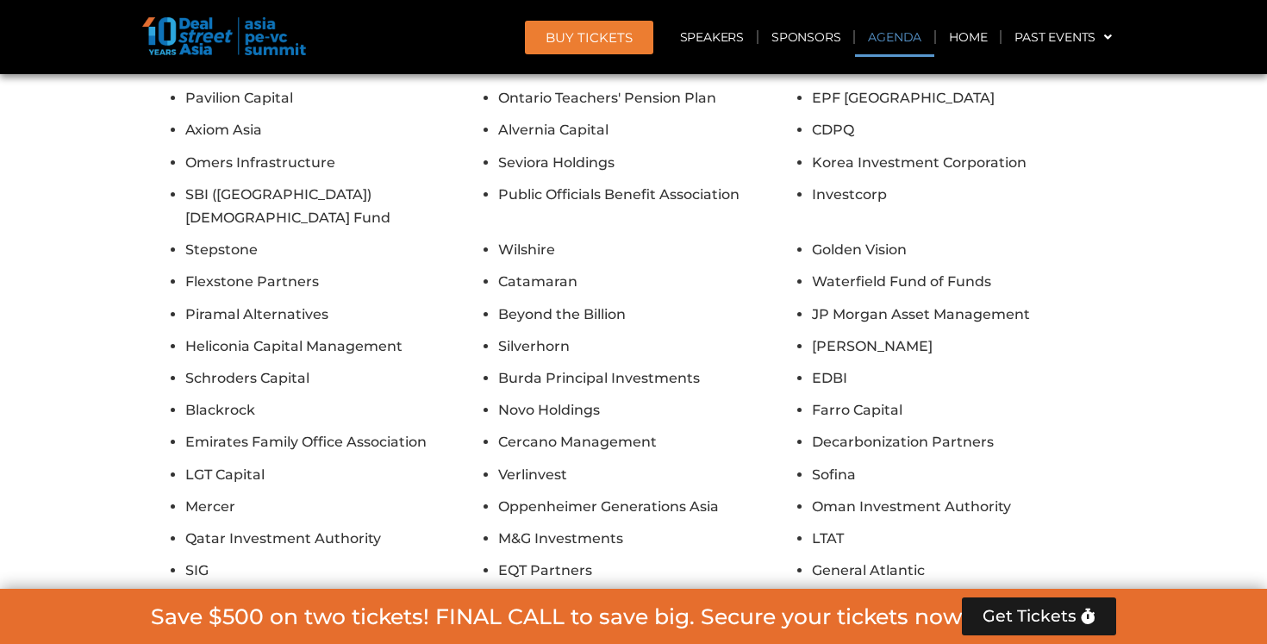
click at [912, 29] on link "Agenda" at bounding box center [894, 37] width 79 height 40
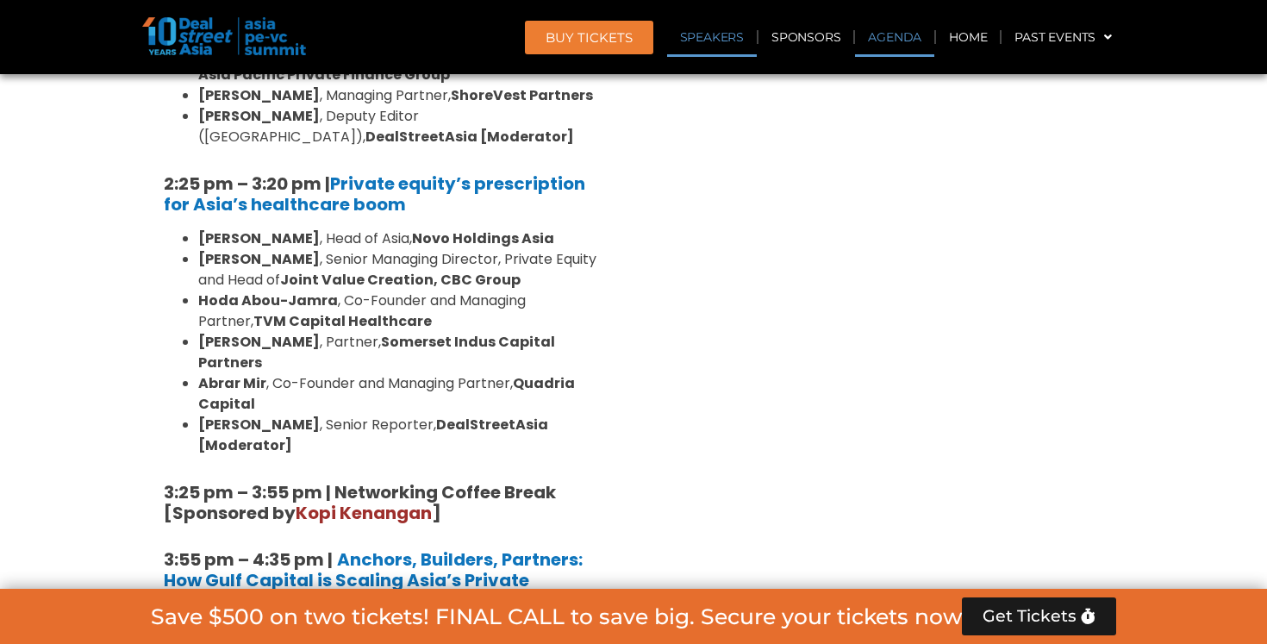
scroll to position [901, 0]
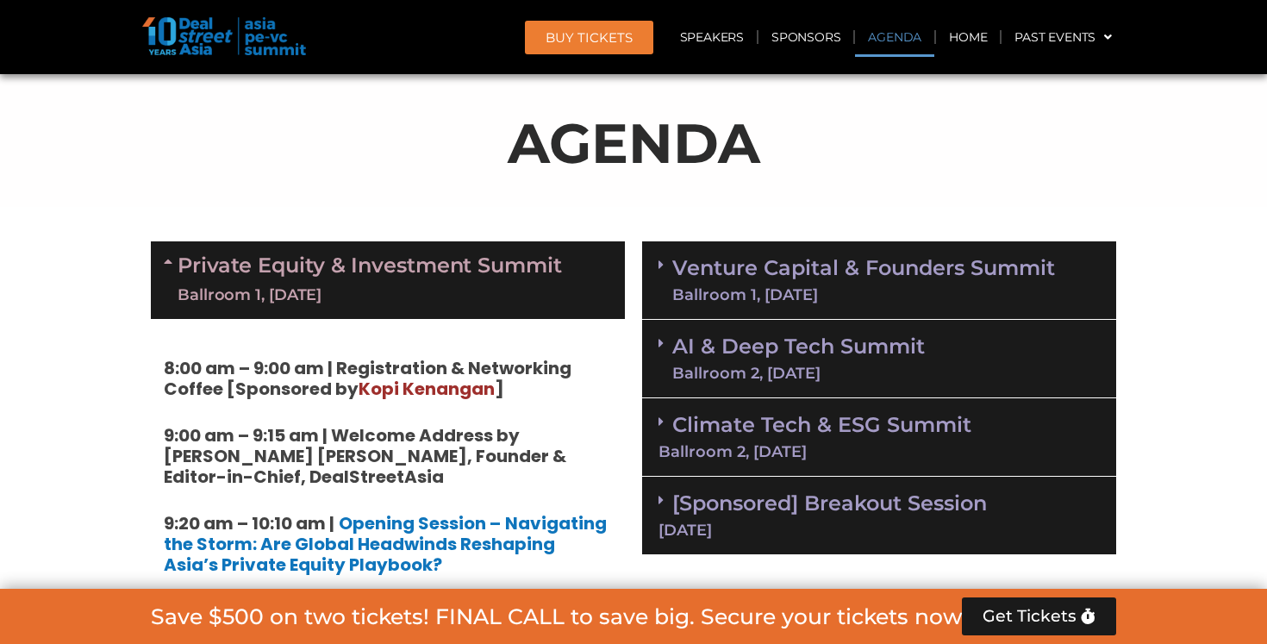
click at [748, 414] on link "Climate Tech & ESG Summit Ballroom 2, 11 Sept" at bounding box center [879, 435] width 441 height 47
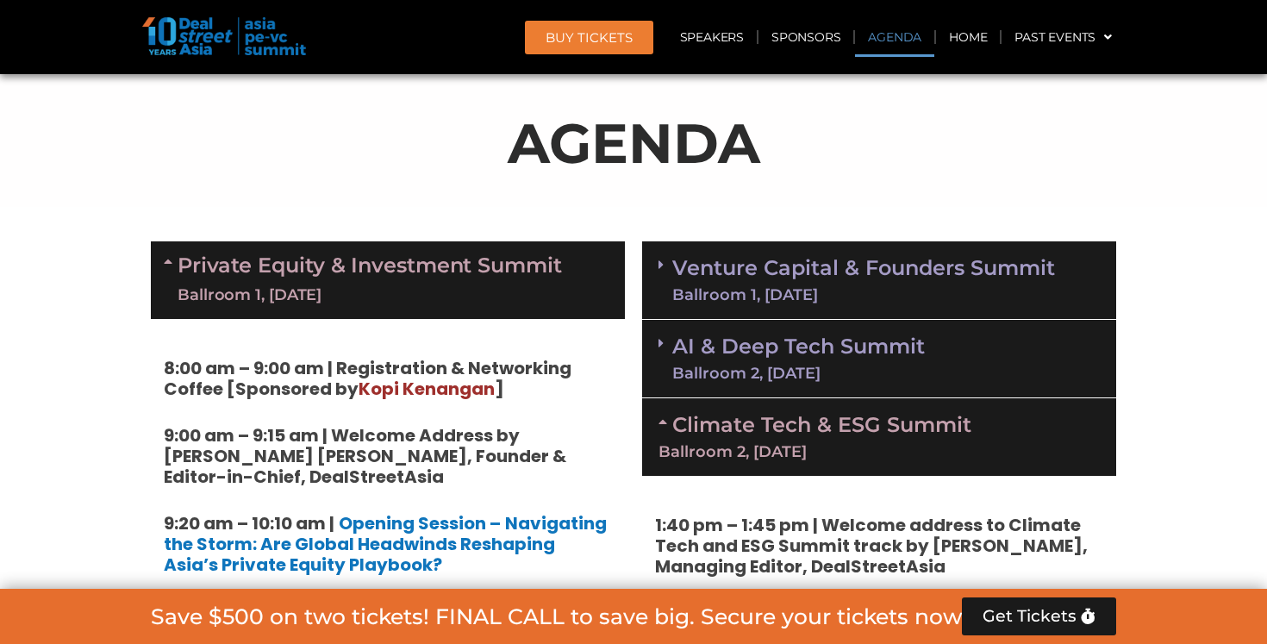
click at [748, 414] on link "Climate Tech & ESG Summit Ballroom 2, 11 Sept" at bounding box center [879, 435] width 441 height 47
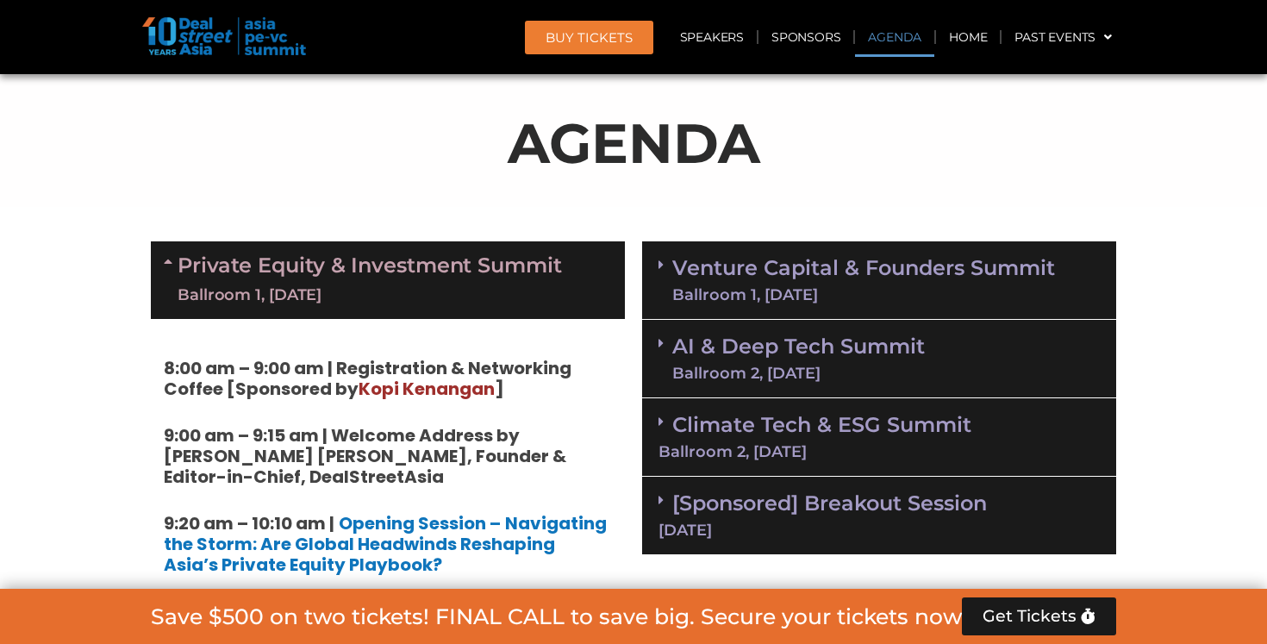
click at [750, 310] on div "Venture Capital & Founders​ Summit Ballroom 1, 11 Sept" at bounding box center [879, 280] width 474 height 78
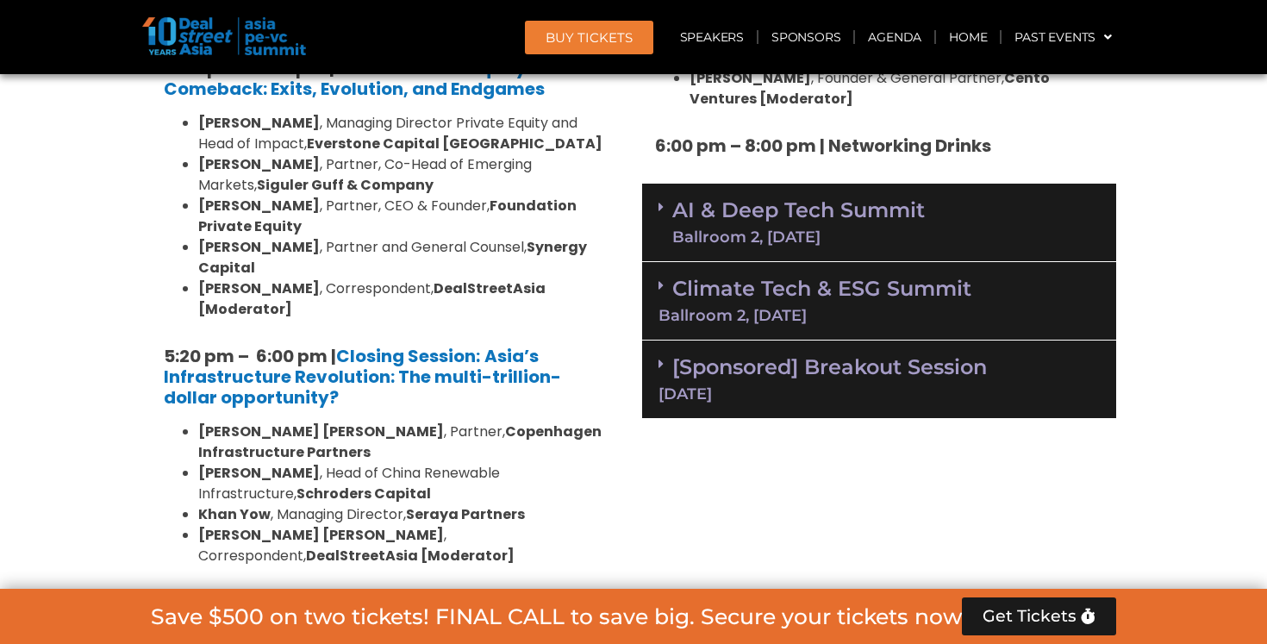
scroll to position [3289, 0]
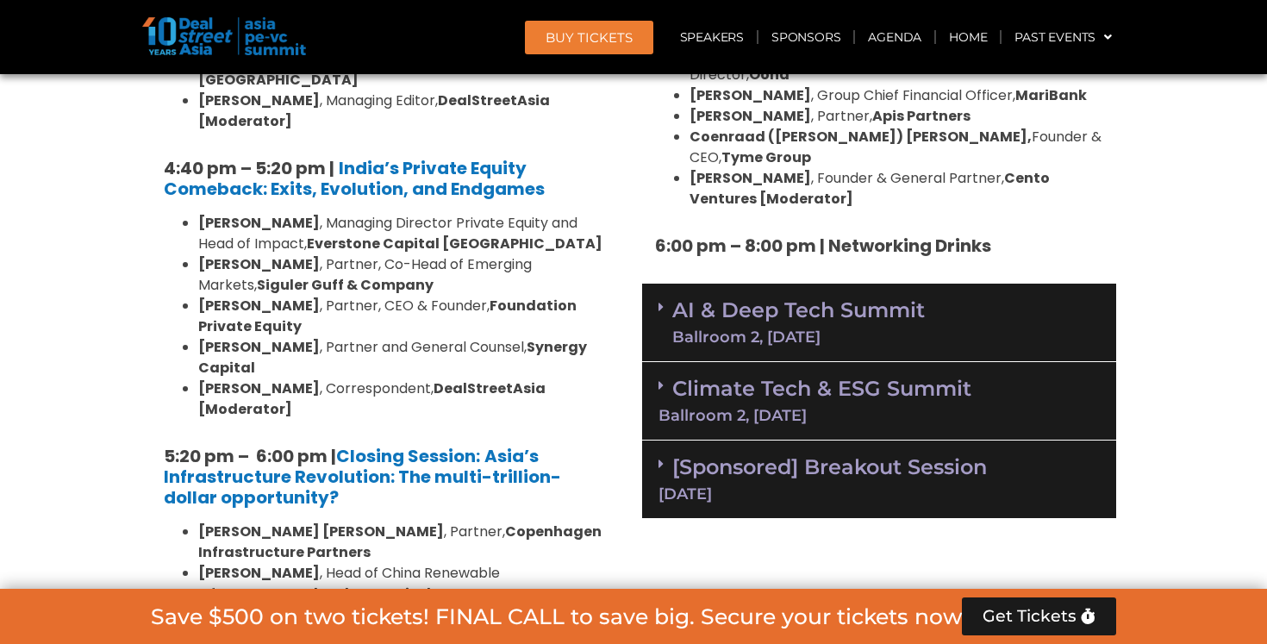
click at [804, 486] on div "11 Sept" at bounding box center [879, 494] width 441 height 16
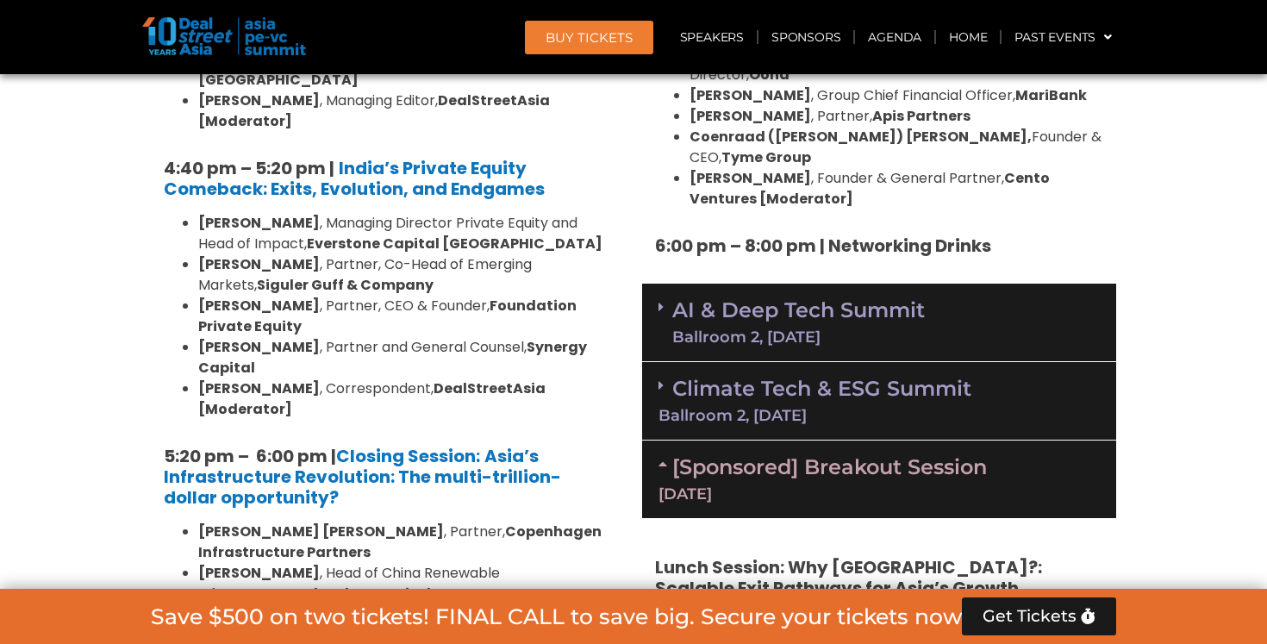
click at [804, 486] on div "11 Sept" at bounding box center [879, 494] width 441 height 16
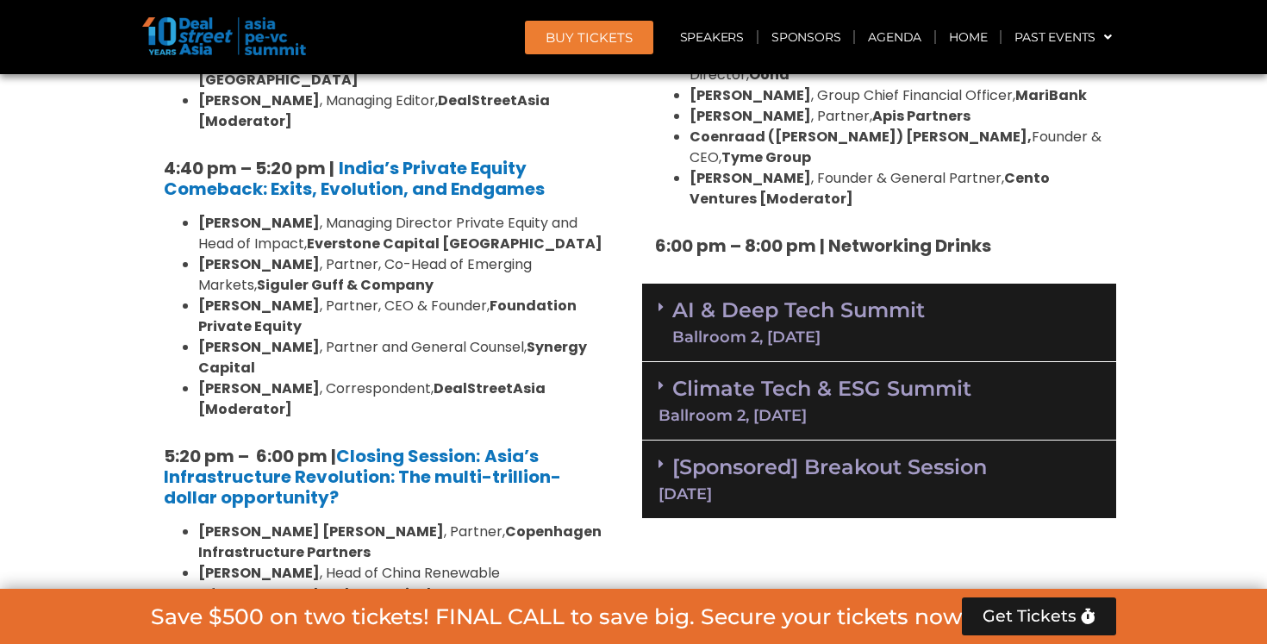
click at [796, 408] on div "Ballroom 2, 11 Sept" at bounding box center [879, 416] width 441 height 16
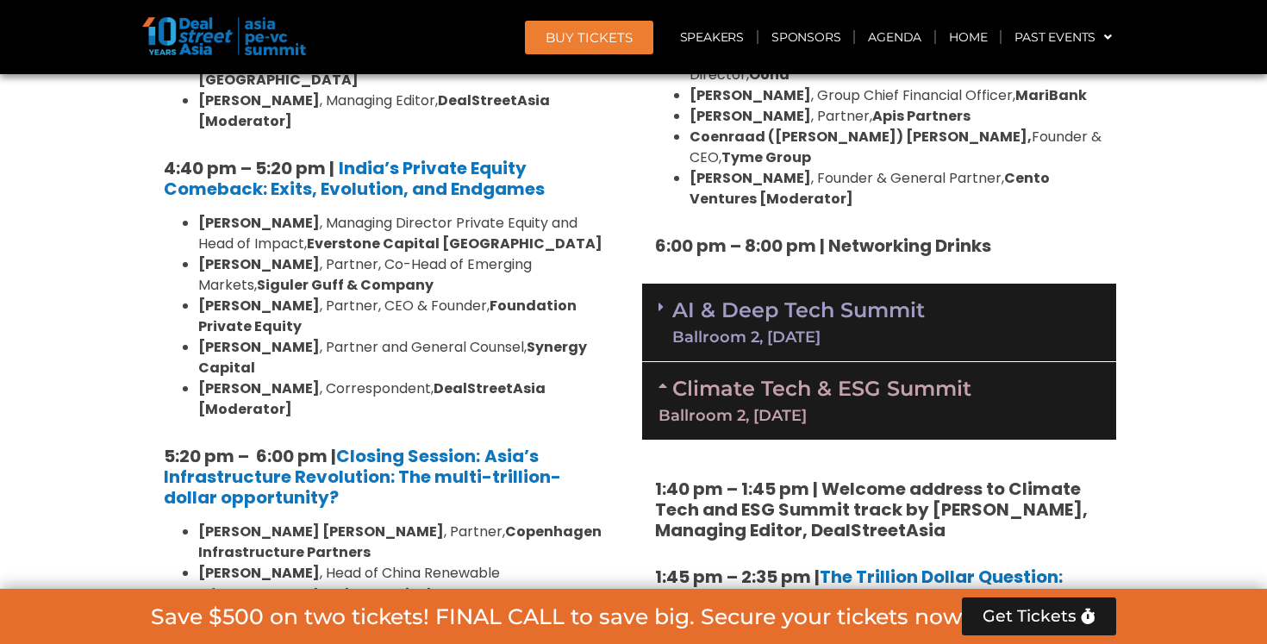
click at [796, 408] on div "Ballroom 2, 11 Sept" at bounding box center [879, 416] width 441 height 16
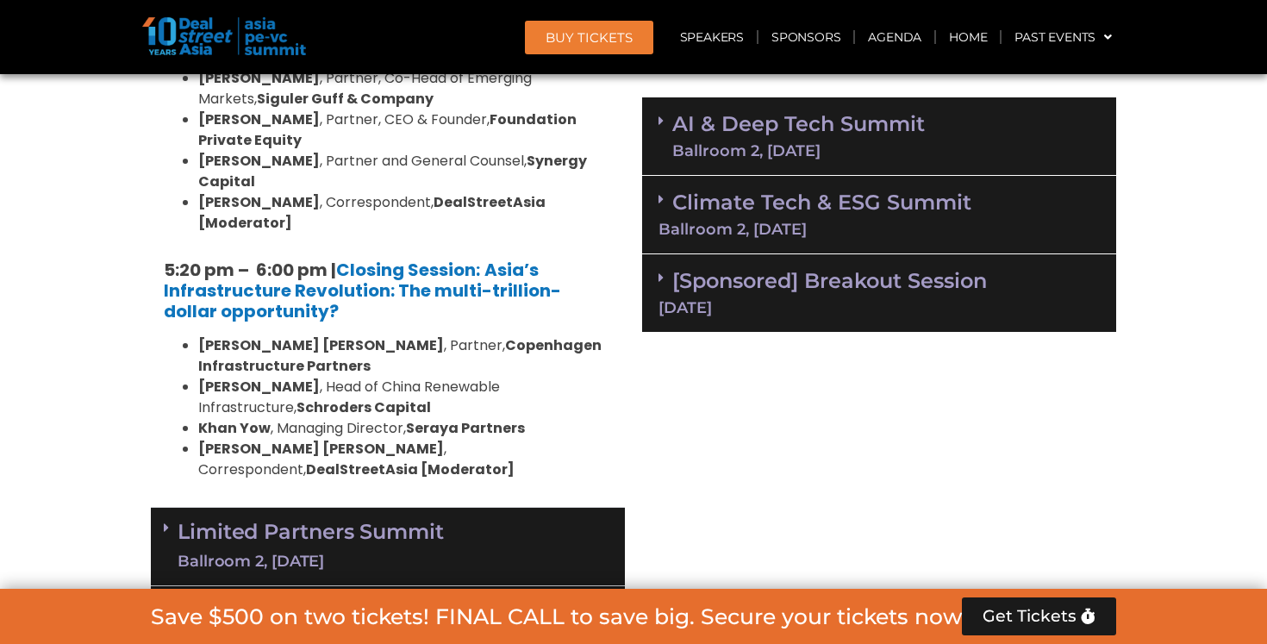
scroll to position [3518, 0]
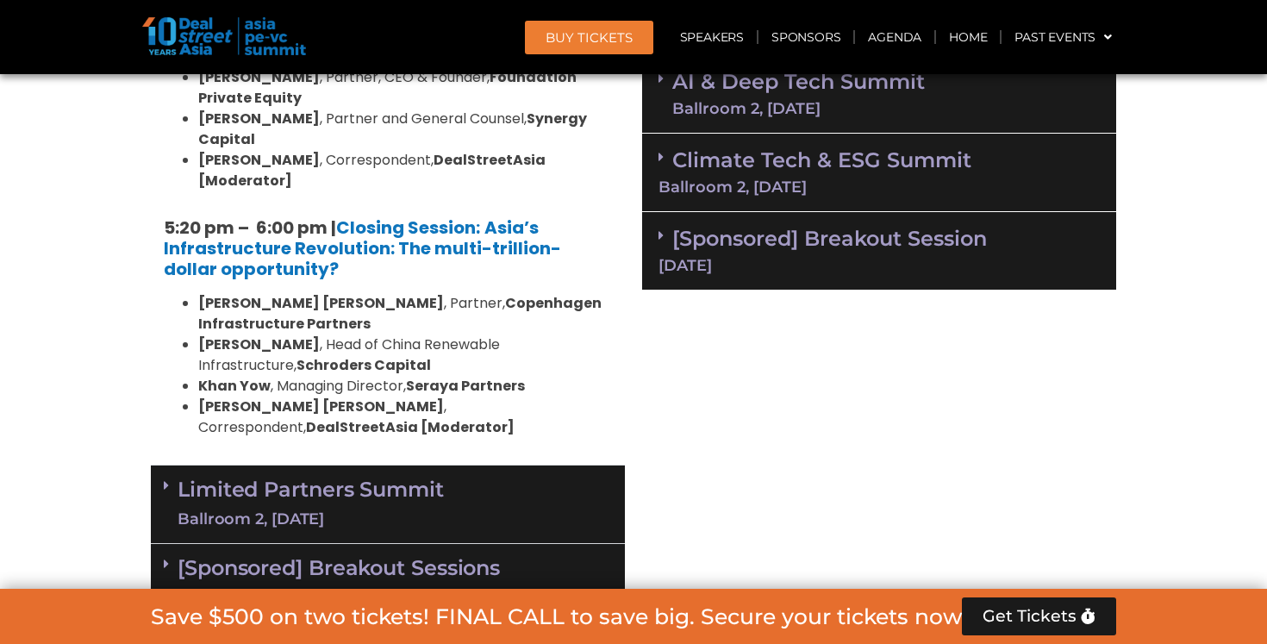
click at [767, 258] on div "11 Sept" at bounding box center [879, 266] width 441 height 16
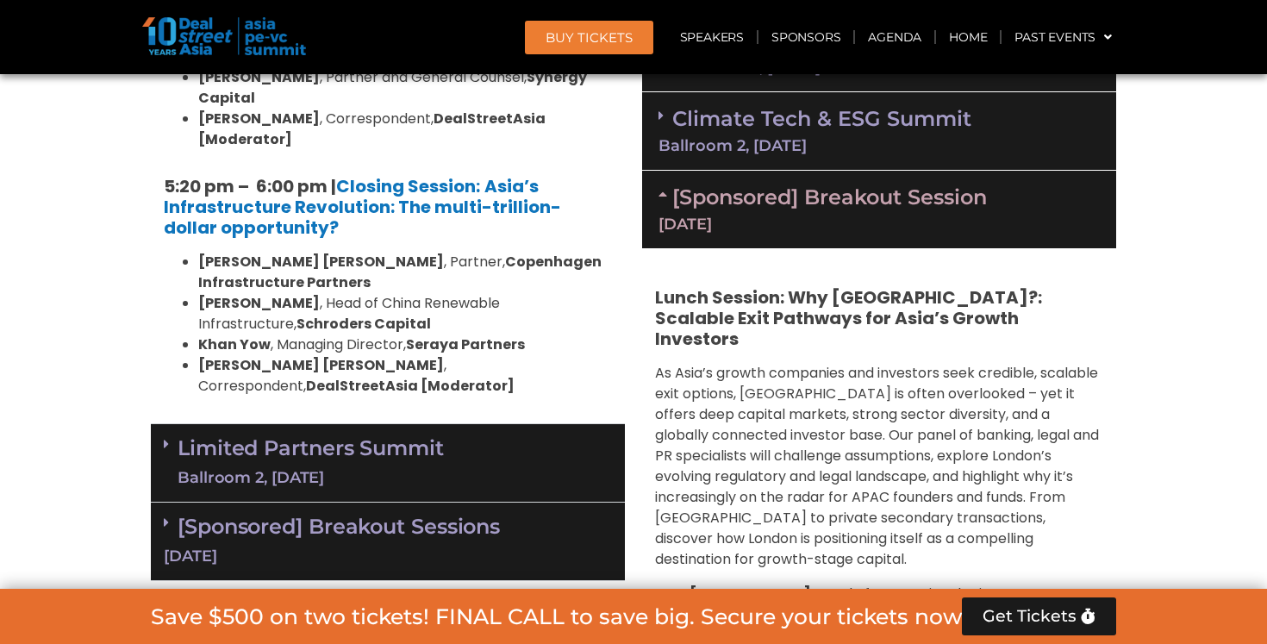
scroll to position [3560, 0]
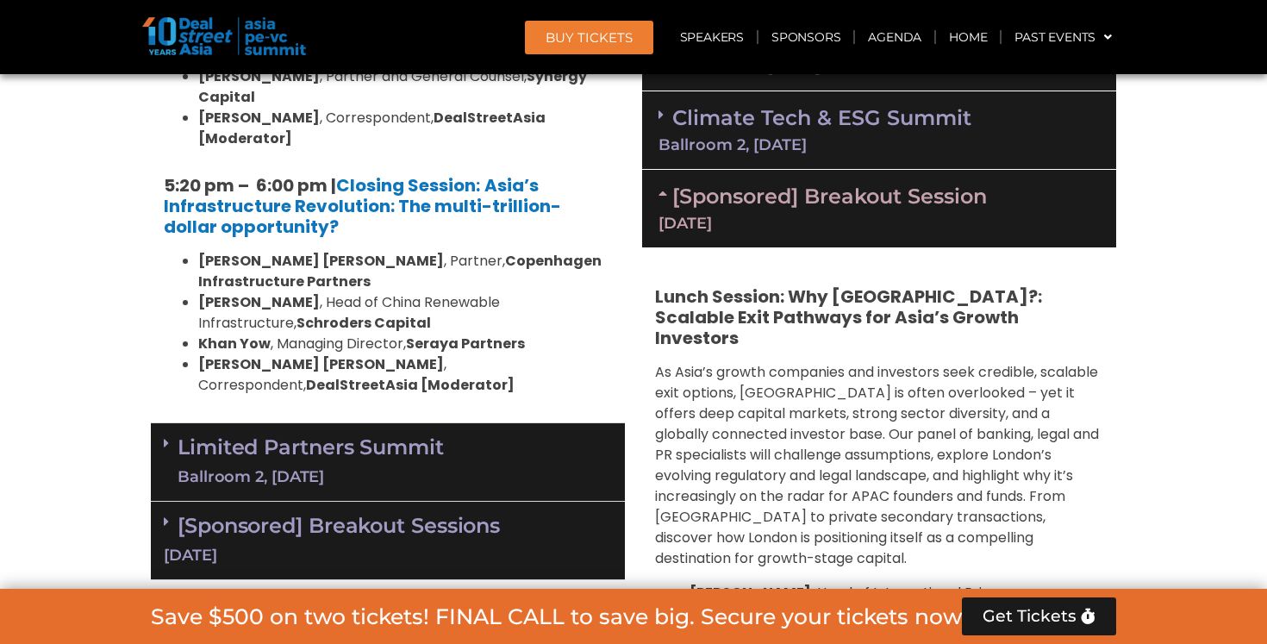
click at [539, 545] on div "10 Sept" at bounding box center [388, 556] width 448 height 22
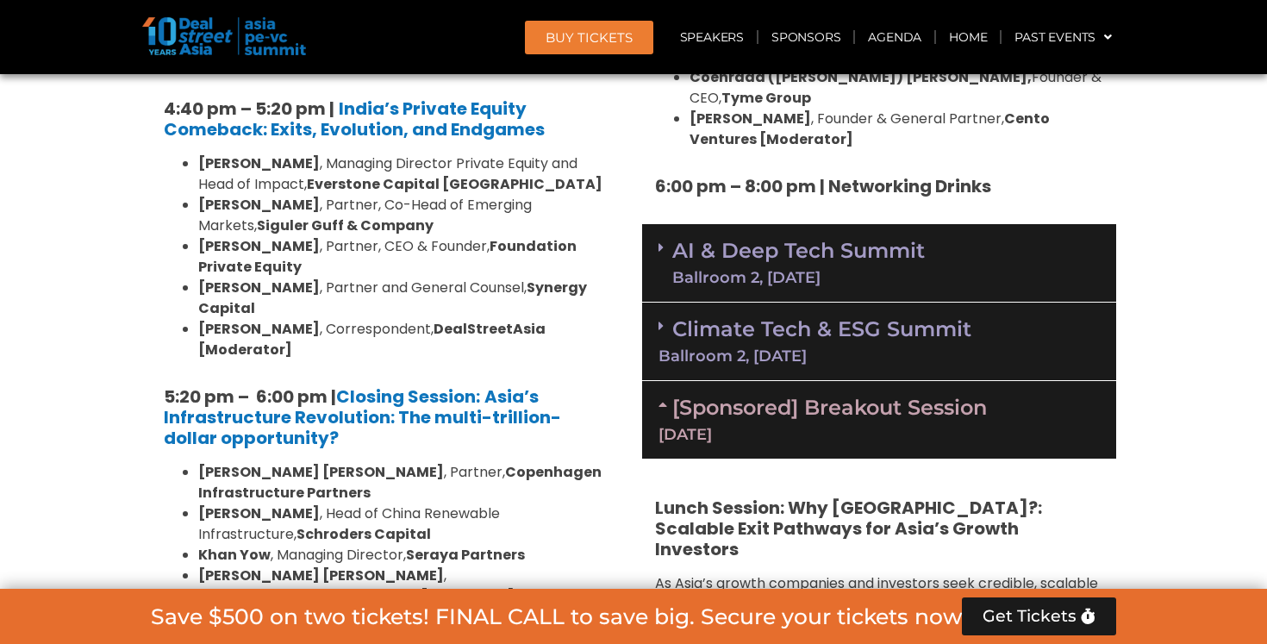
scroll to position [3308, 0]
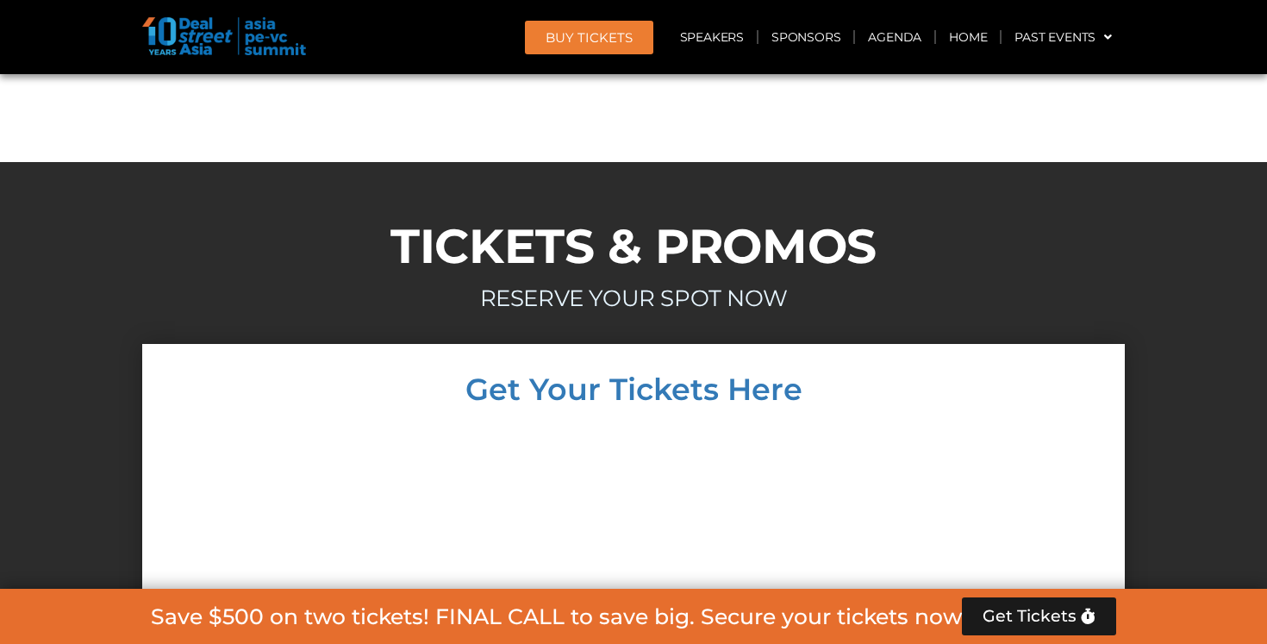
scroll to position [16540, 0]
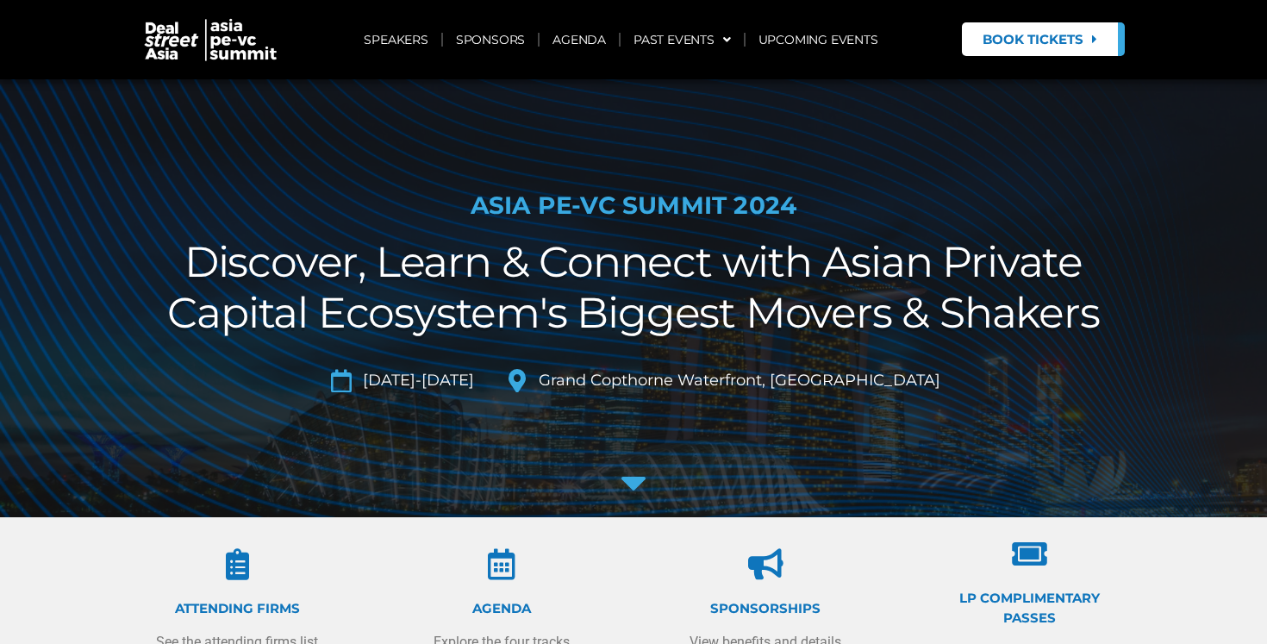
click at [253, 528] on section "ATTENDING FIRMS See the attending firms list [GEOGRAPHIC_DATA] Explore the four…" at bounding box center [633, 600] width 1267 height 167
click at [628, 480] on icon at bounding box center [633, 481] width 41 height 41
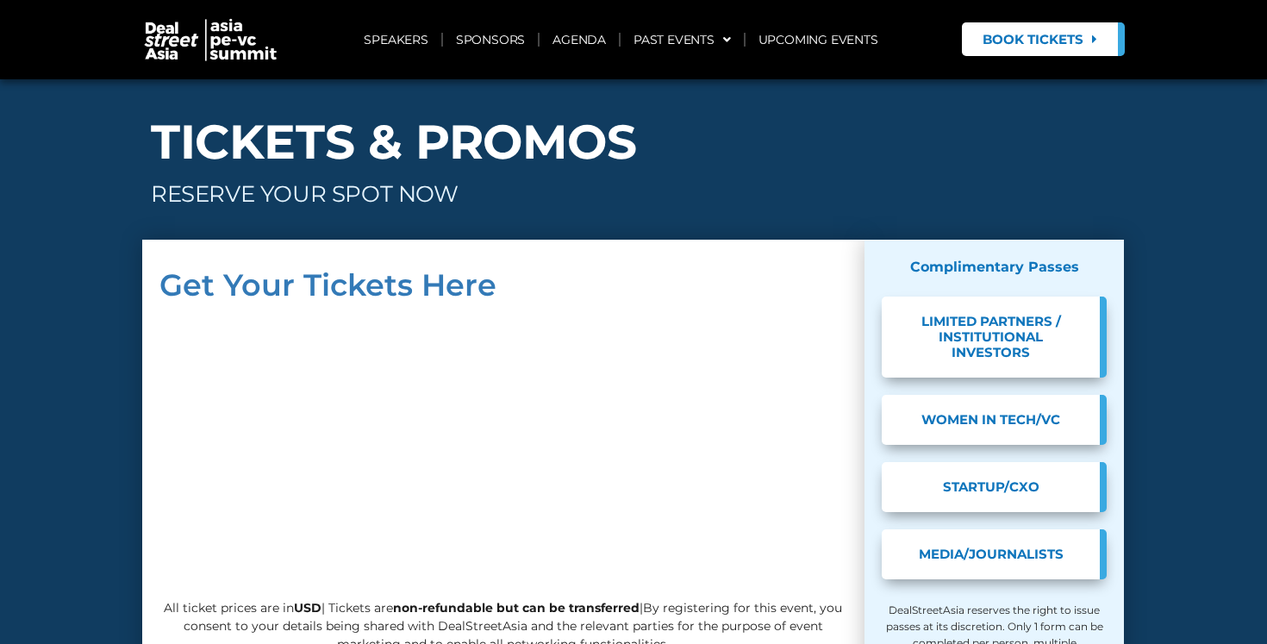
scroll to position [14260, 0]
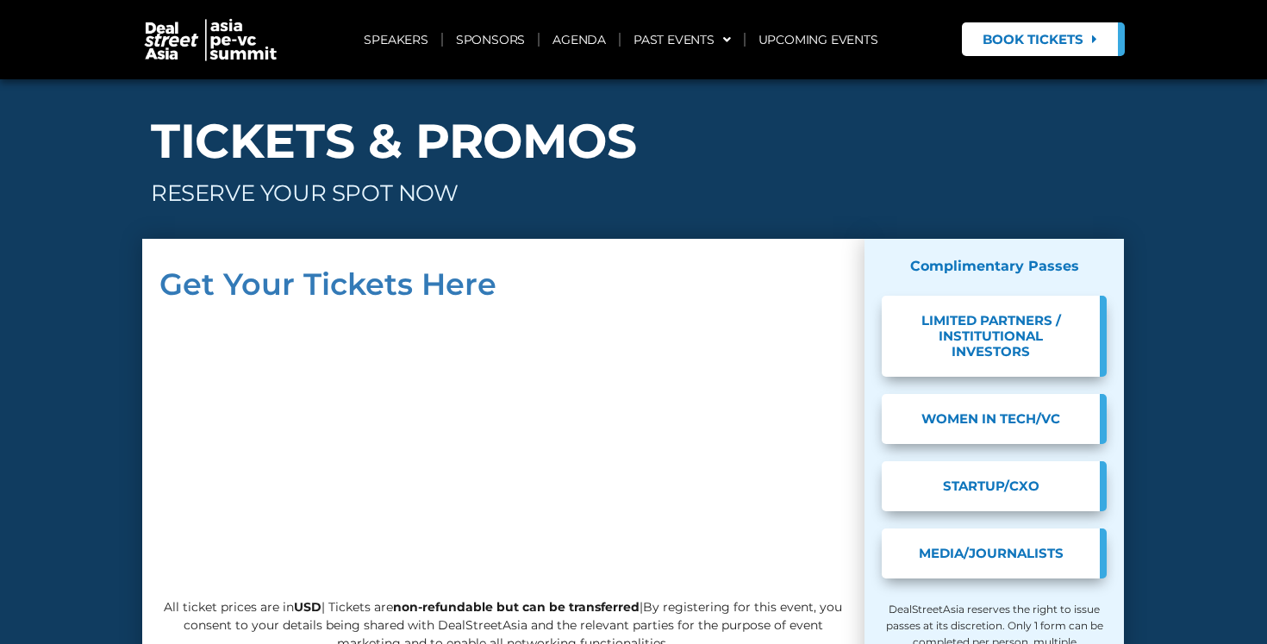
click at [963, 479] on span "STARTUP/CXO" at bounding box center [991, 487] width 167 height 16
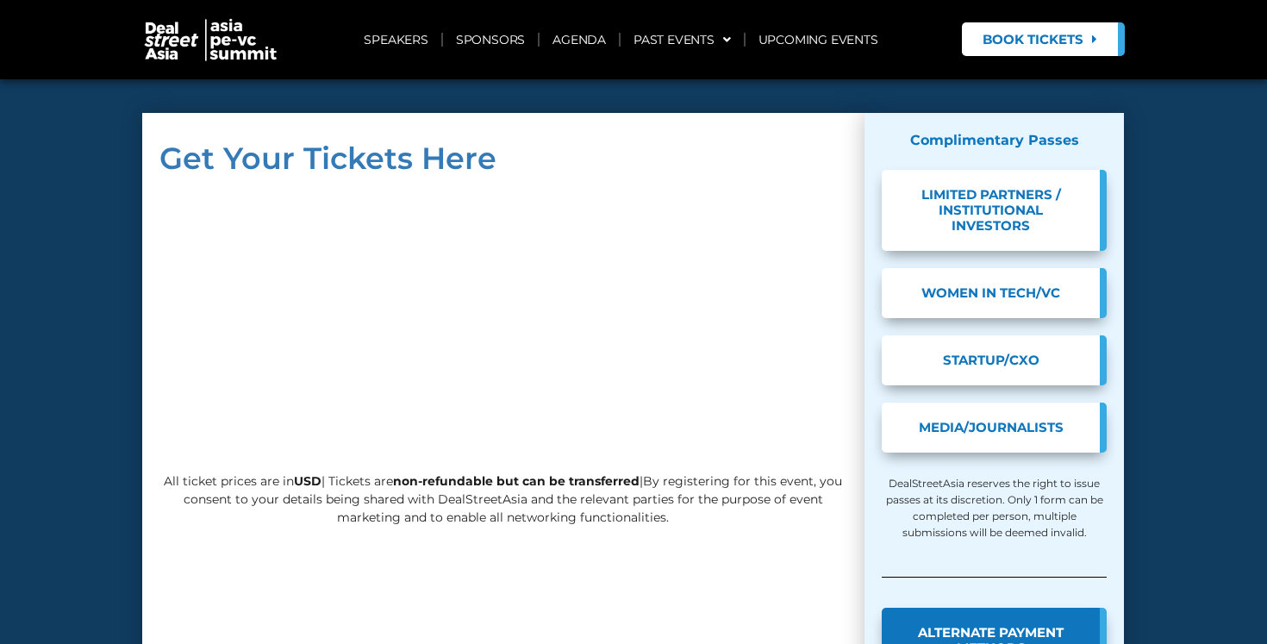
scroll to position [14426, 0]
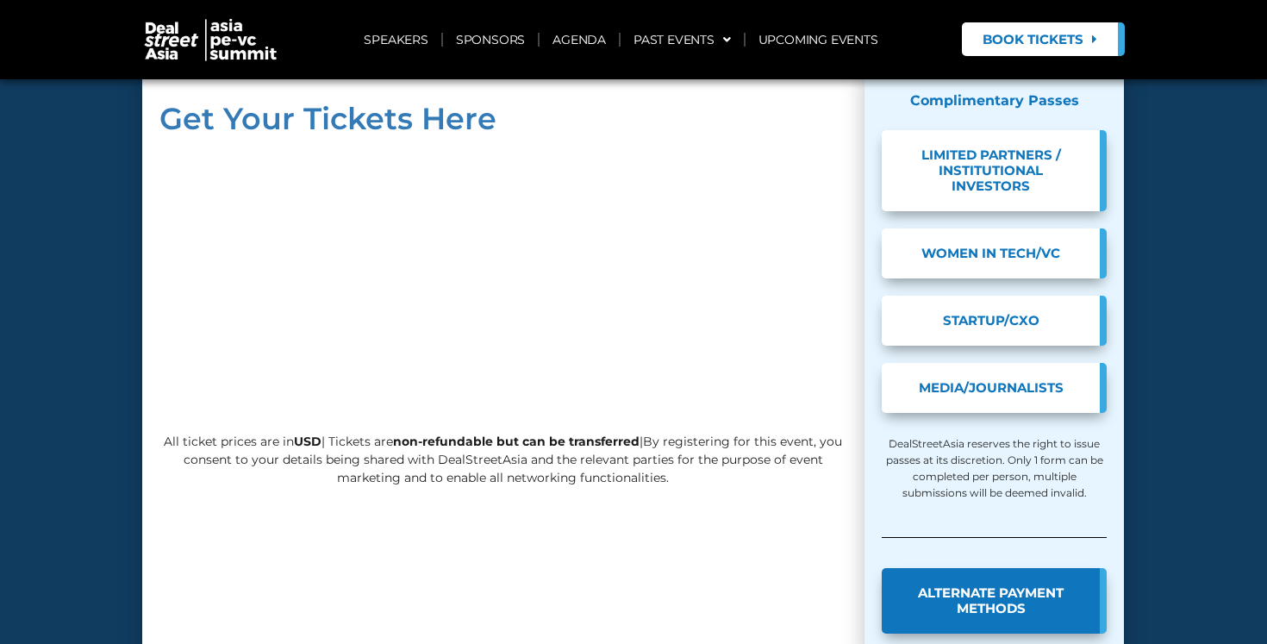
click at [1011, 568] on link "ALTERNATE PAYMENT METHODS" at bounding box center [995, 601] width 226 height 66
